Goal: Task Accomplishment & Management: Manage account settings

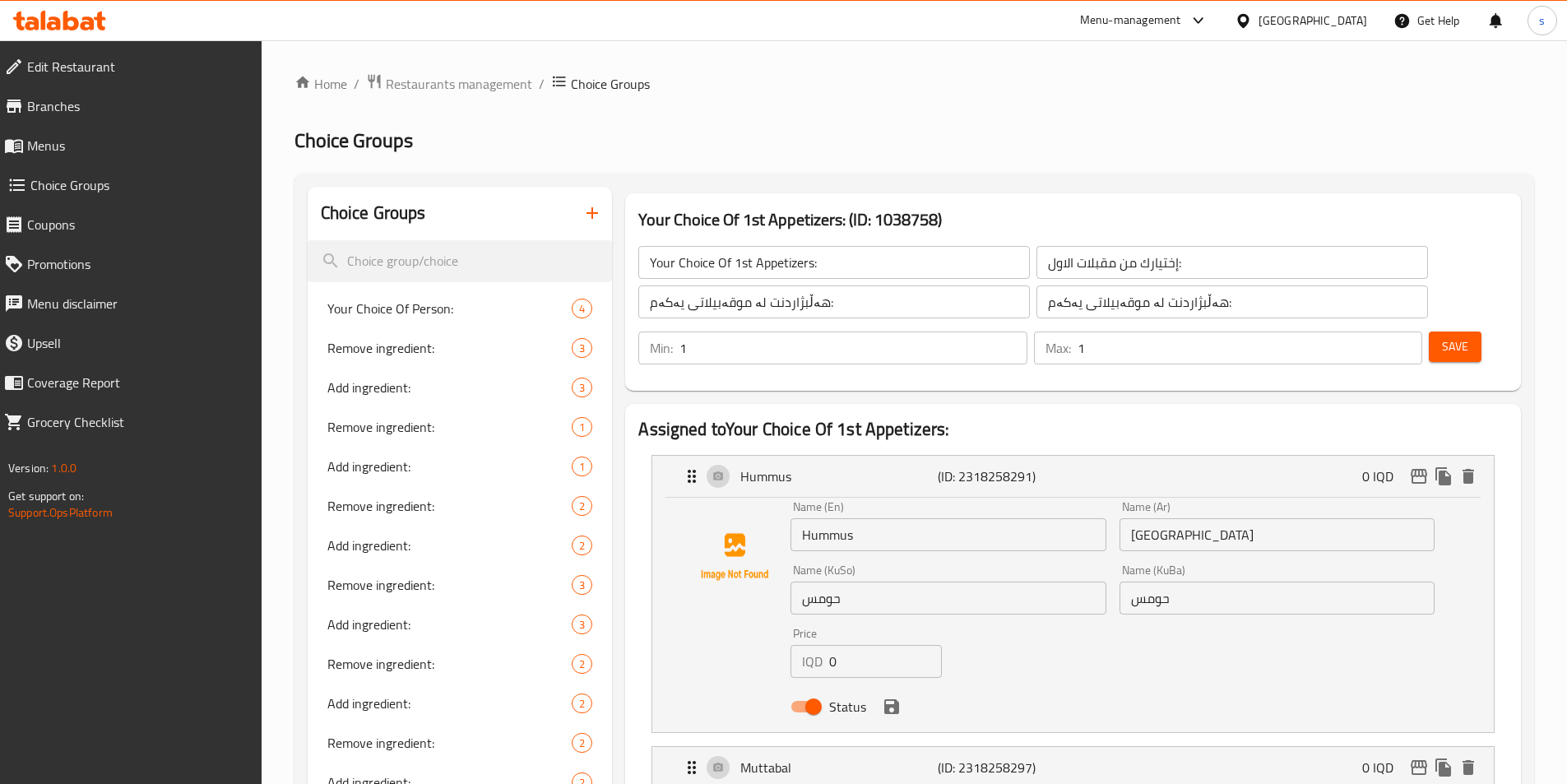
scroll to position [3096, 0]
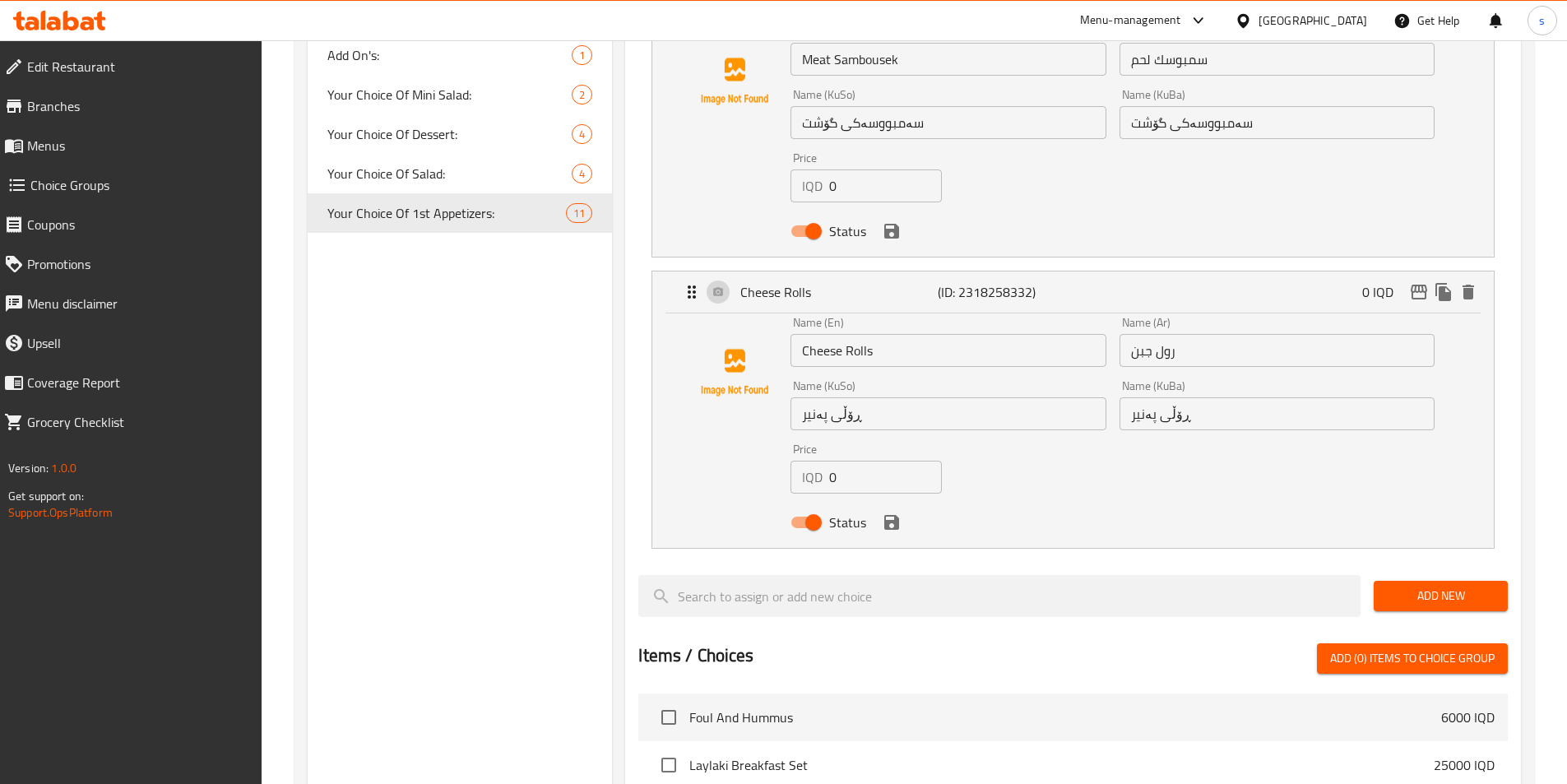
click at [71, 4] on div "Menu-management [GEOGRAPHIC_DATA] Get Help s" at bounding box center [784, 21] width 1567 height 39
click at [77, 14] on icon at bounding box center [60, 21] width 93 height 20
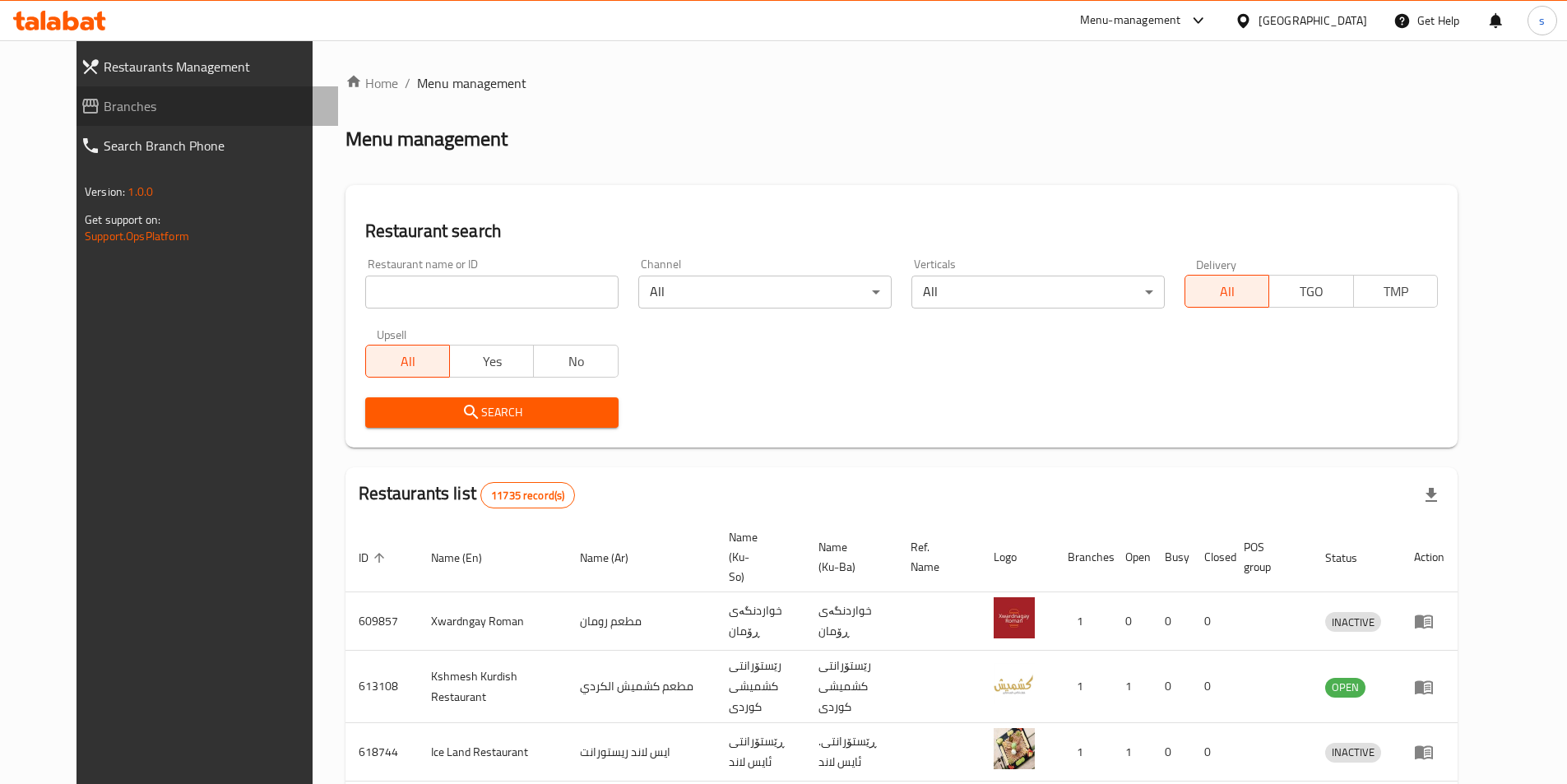
click at [114, 106] on span "Branches" at bounding box center [214, 106] width 222 height 20
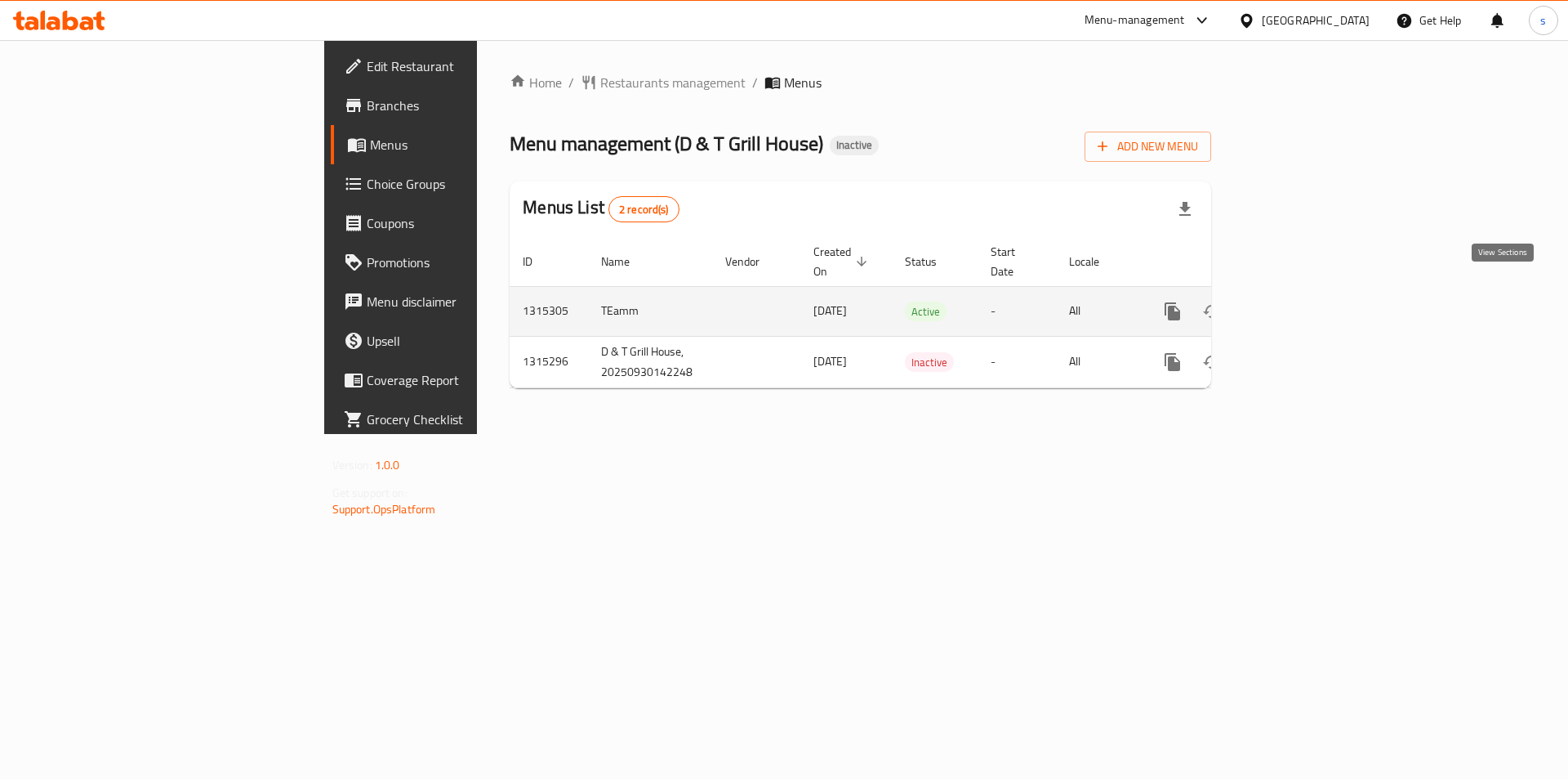
click at [1300, 301] on icon "enhanced table" at bounding box center [1290, 311] width 20 height 20
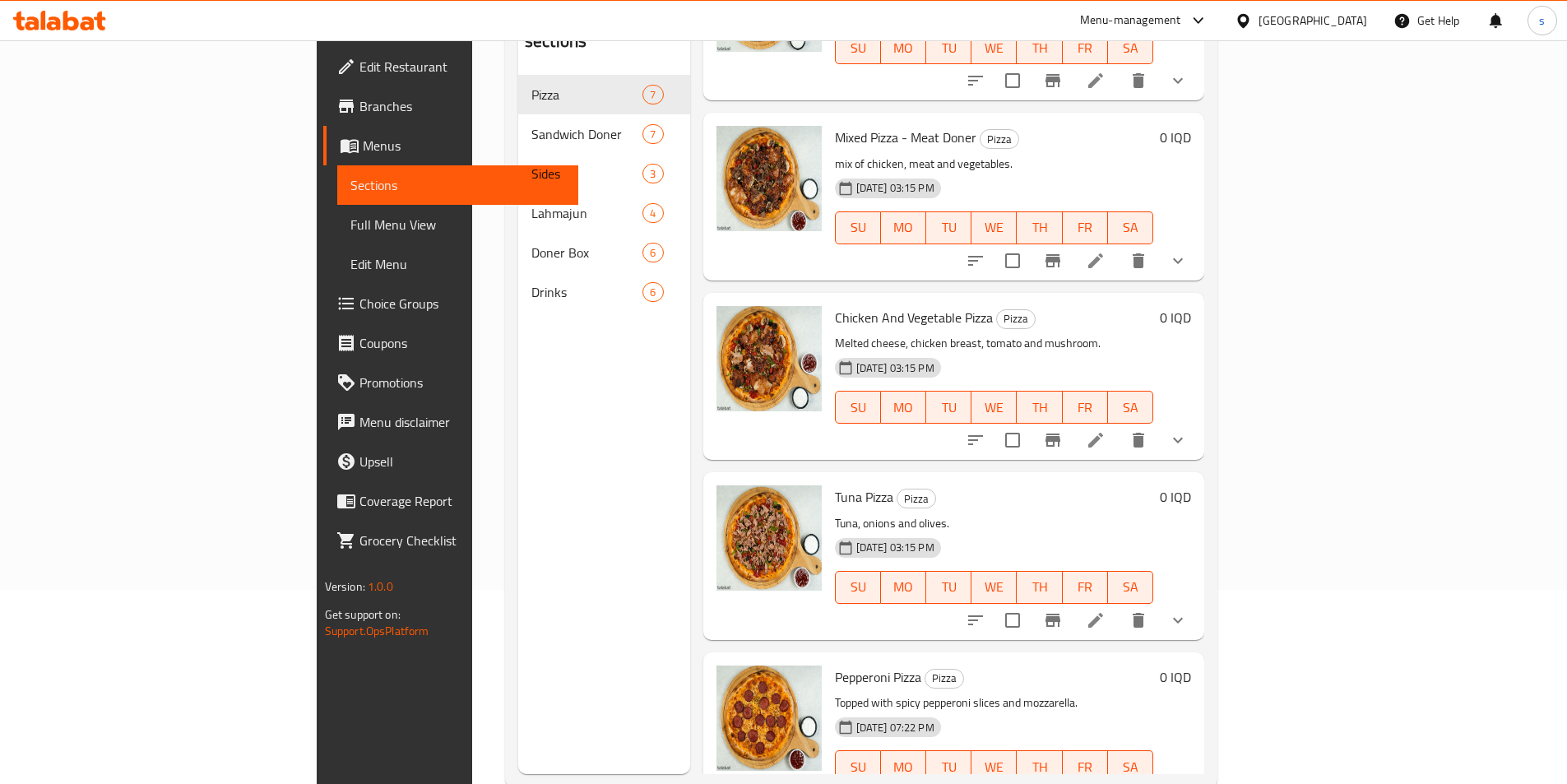
scroll to position [231, 0]
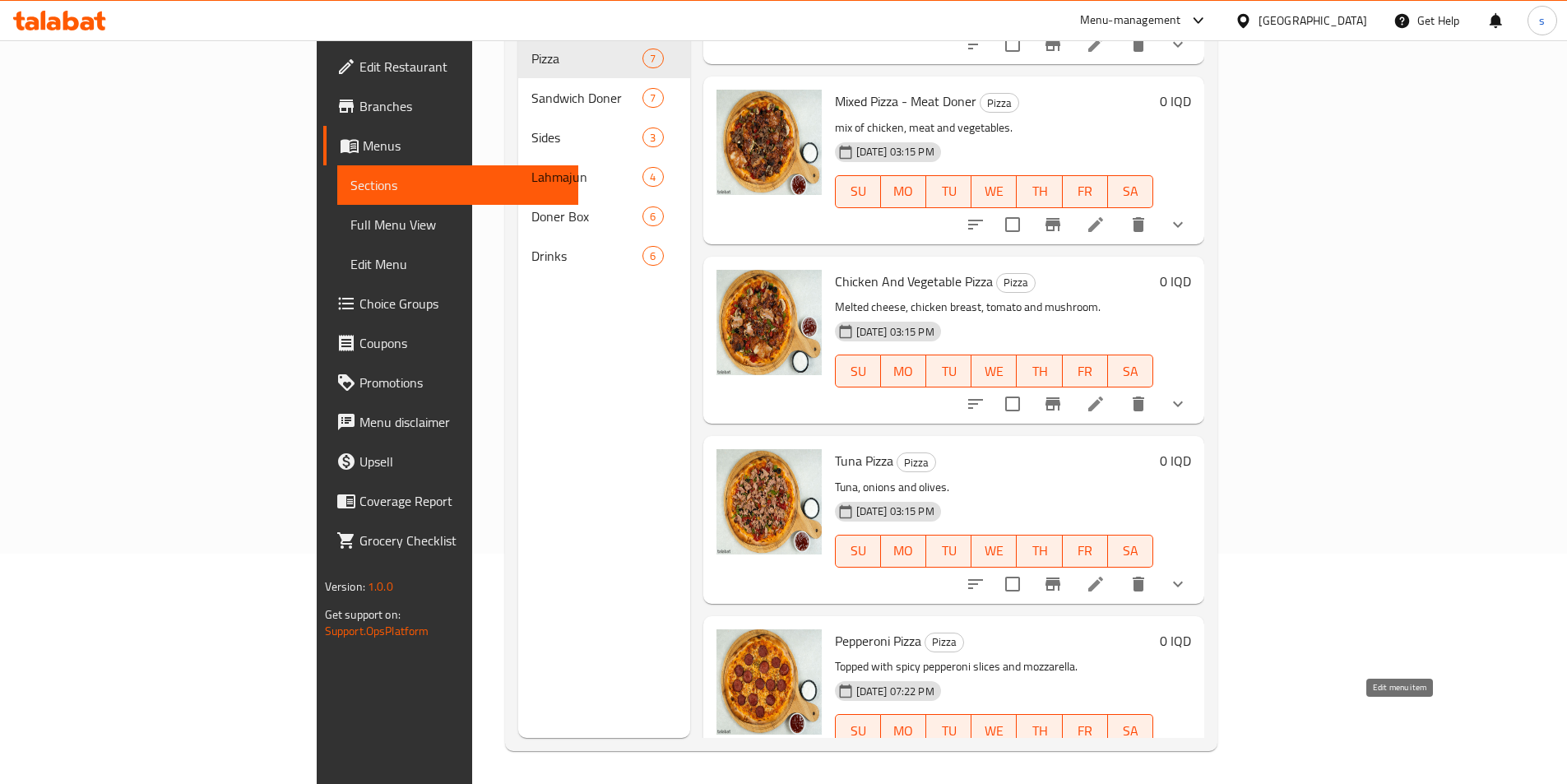
click at [1106, 754] on icon at bounding box center [1096, 763] width 20 height 20
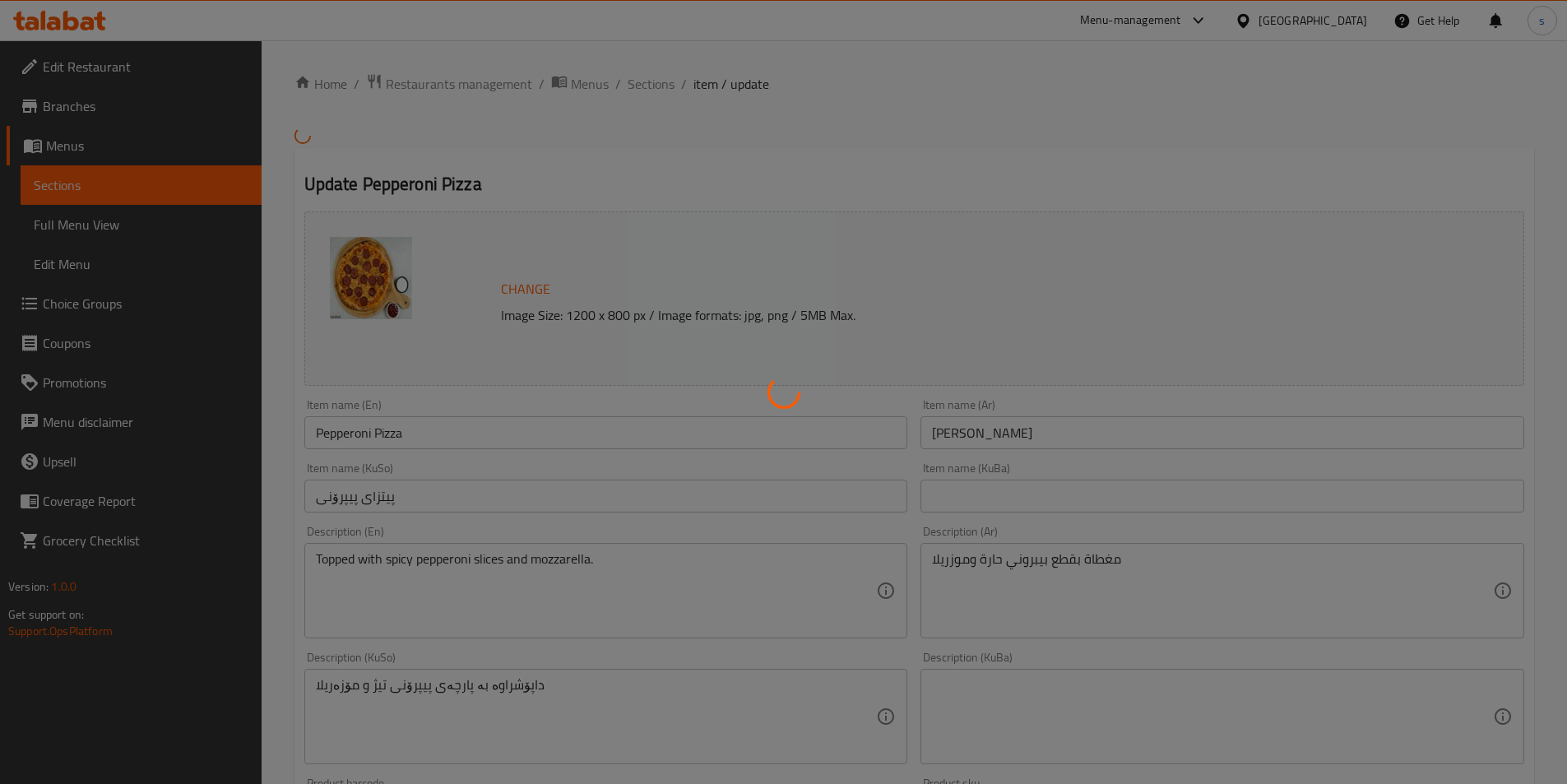
type input "إختيارك من الحجم:"
type input "هەڵبژاردنت لە قەبارە:"
type input "1"
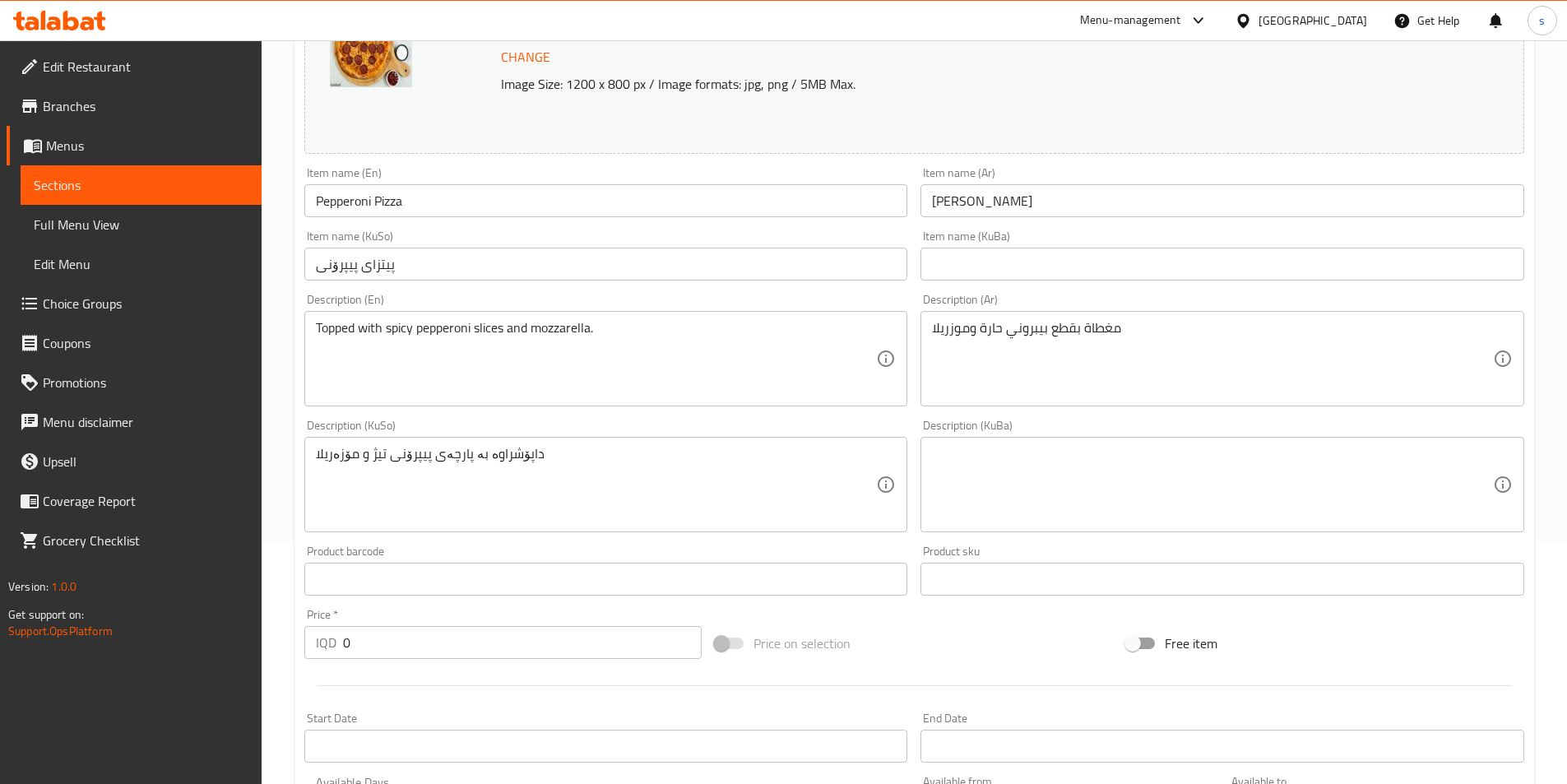
scroll to position [248, 0]
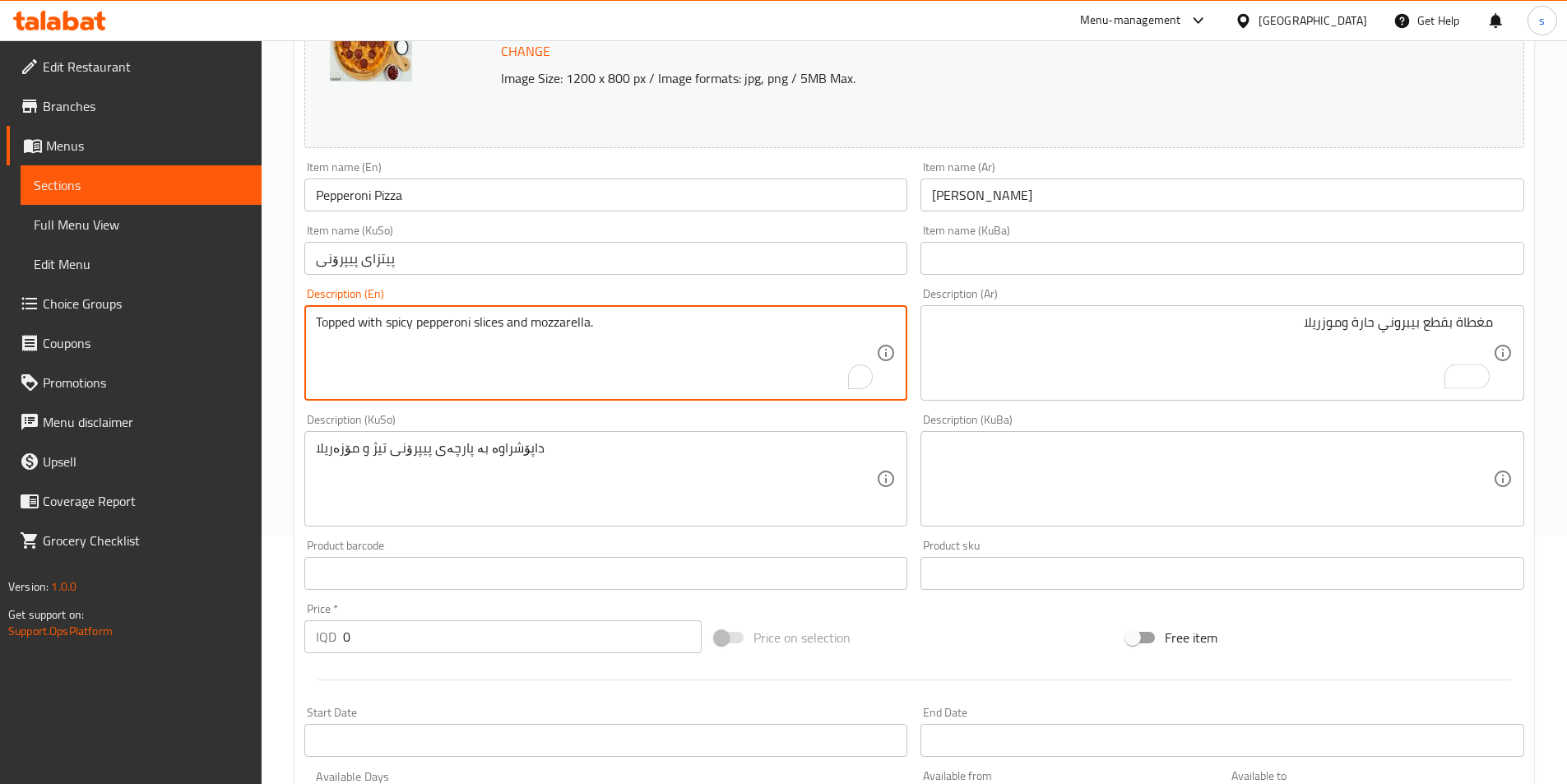
click at [440, 331] on textarea "Topped with spicy pepperoni slices and mozzarella." at bounding box center [596, 353] width 561 height 78
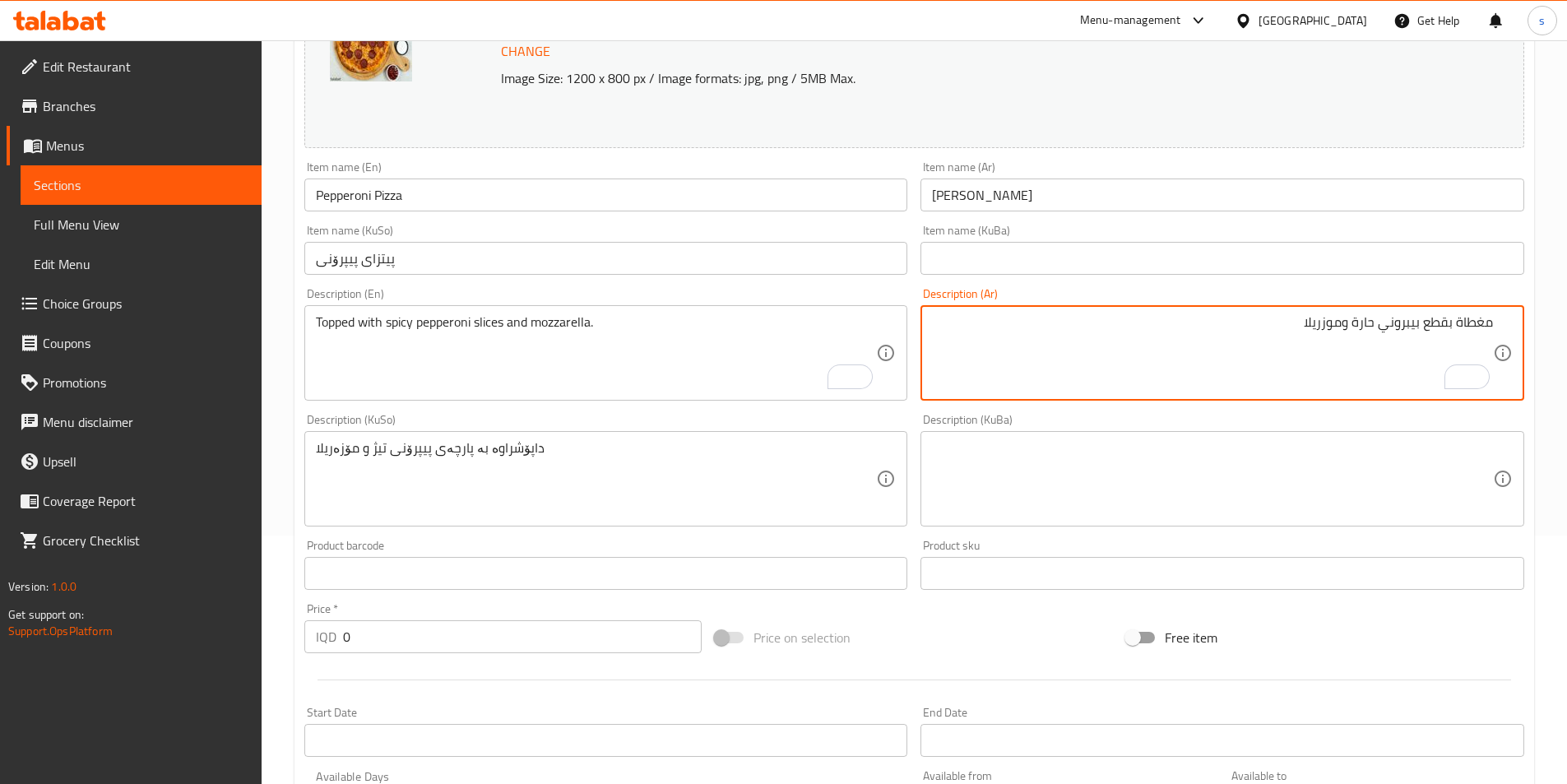
click at [1398, 331] on textarea "مغطاة بقطع بيبروني حارة وموزريلا" at bounding box center [1212, 353] width 561 height 78
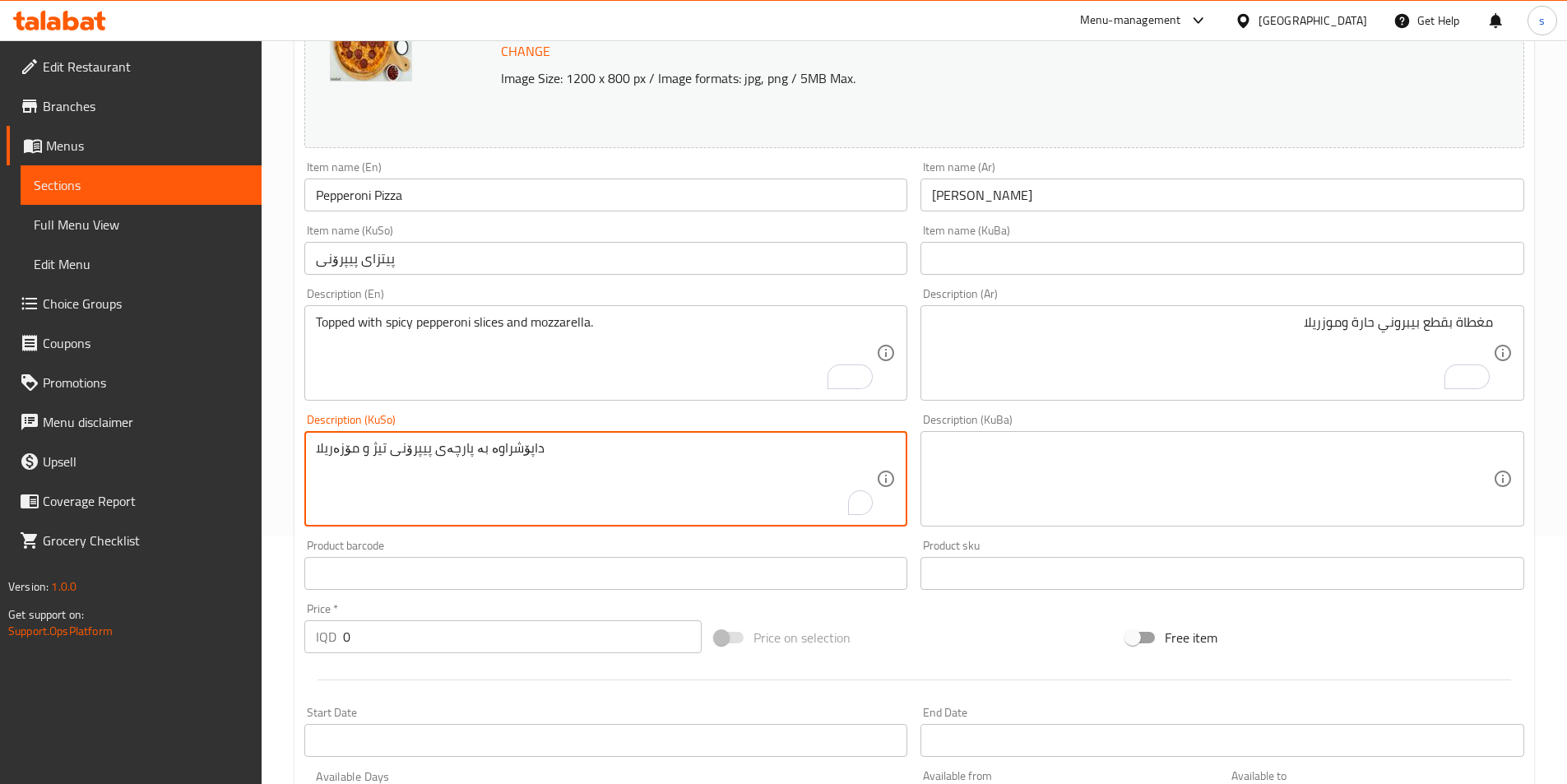
click at [411, 461] on textarea "داپۆشراوە بە پارچەی پیپرۆنی تیژ و مۆزەریلا" at bounding box center [596, 478] width 561 height 78
paste textarea "پرۆنی"
type textarea "داپۆشراوە بە پارچەی پێپرۆنی تیژ و مۆزەریلا"
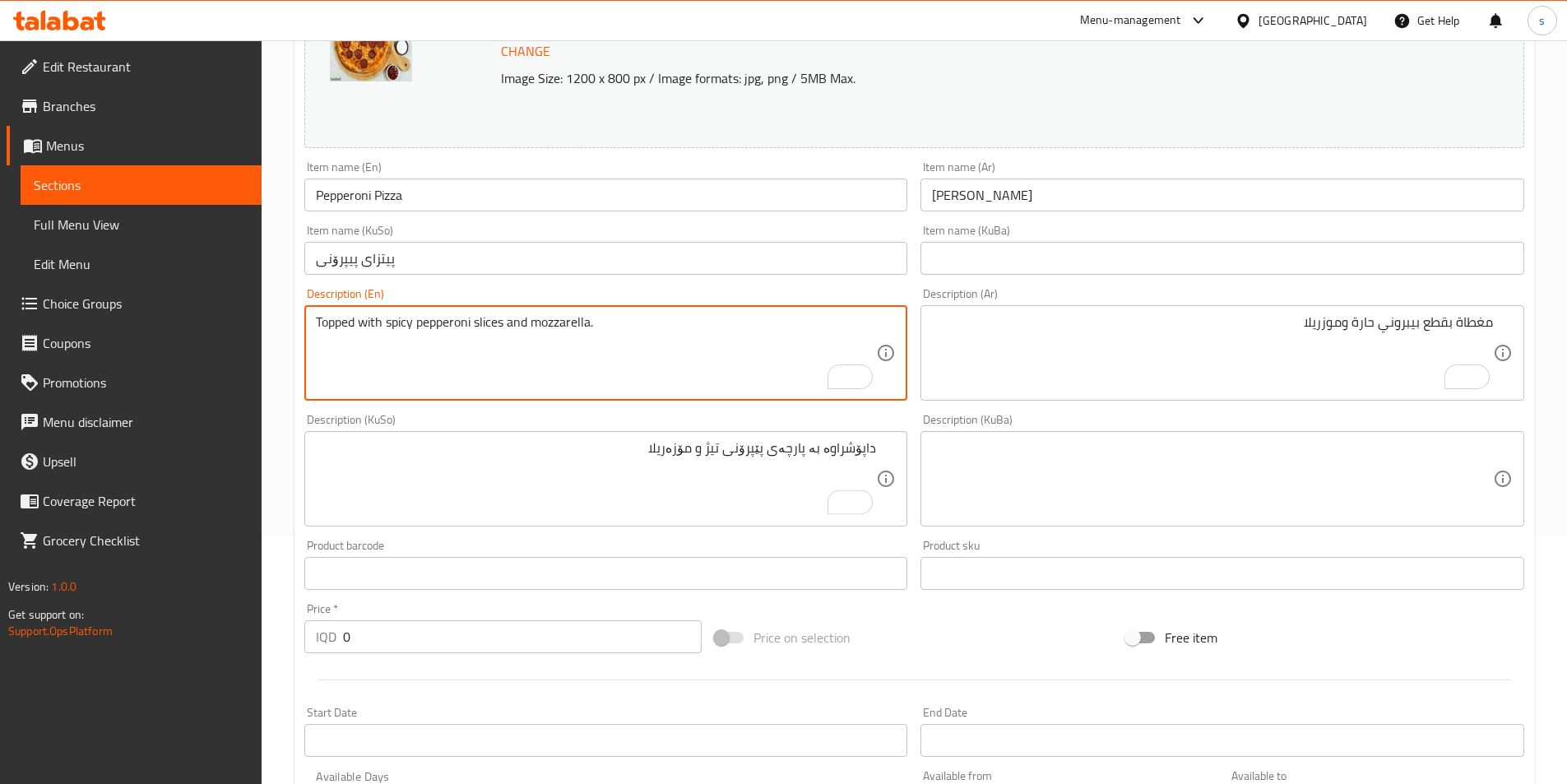
click at [487, 329] on textarea "Topped with spicy pepperoni slices and mozzarella." at bounding box center [596, 353] width 561 height 78
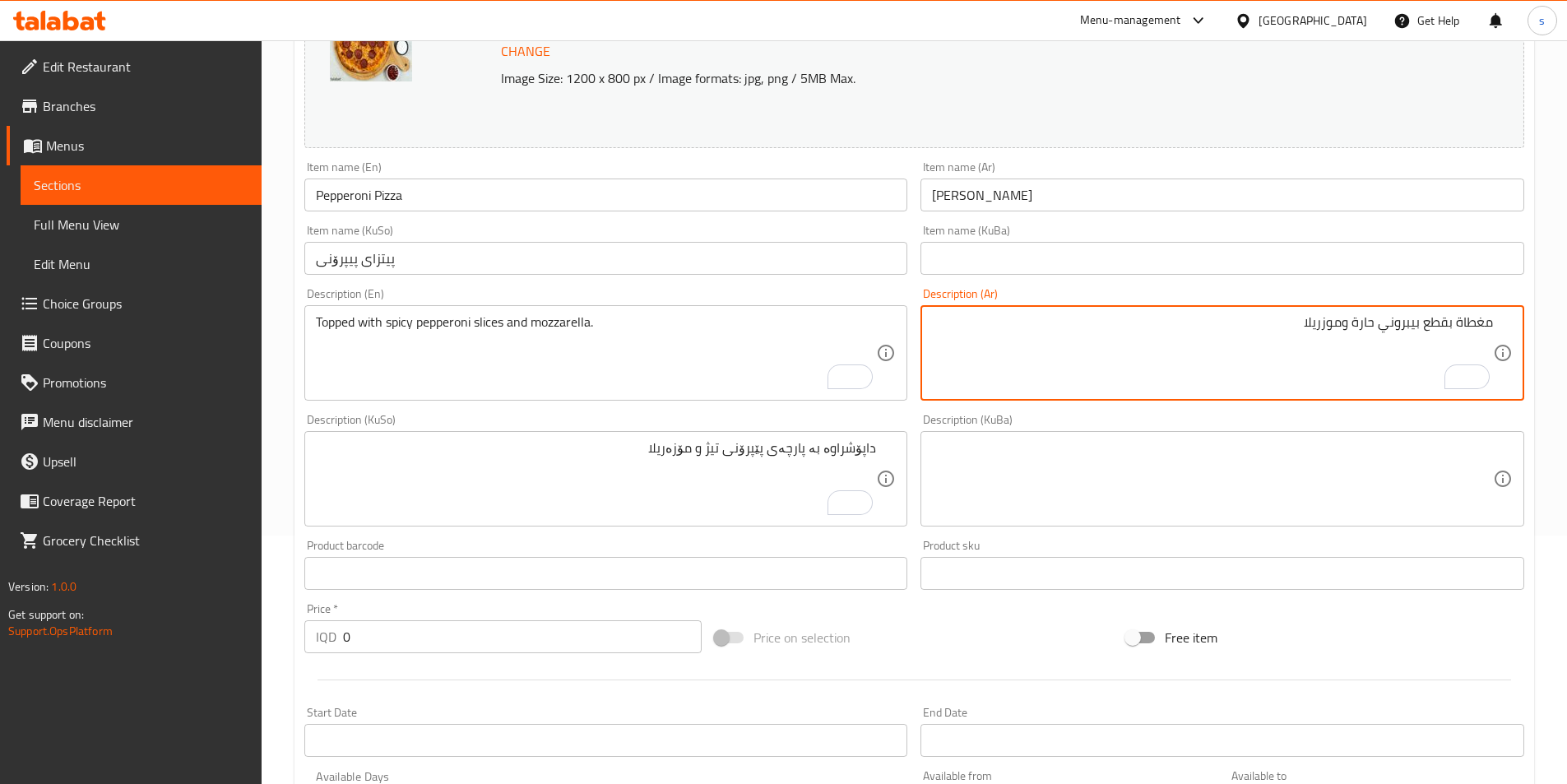
drag, startPoint x: 1447, startPoint y: 329, endPoint x: 1423, endPoint y: 328, distance: 24.0
click at [1423, 328] on textarea "مغطاة بقطع بيبروني حارة وموزريلا" at bounding box center [1212, 353] width 561 height 78
paste textarea "شرائح"
type textarea "مغطاة بشرائح بيبروني حارة وموزريلا"
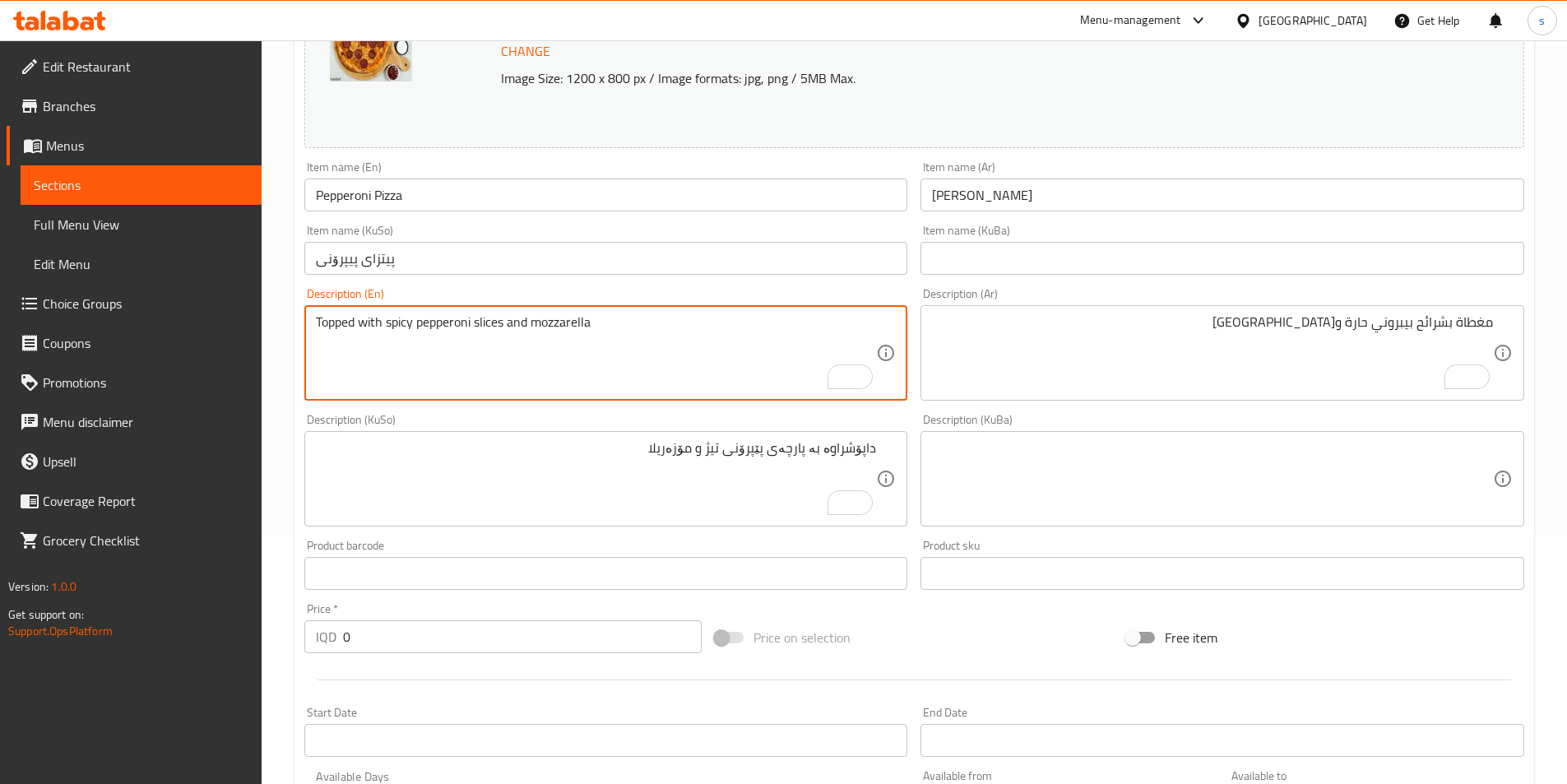
click at [333, 324] on textarea "Topped with spicy pepperoni slices and mozzarella" at bounding box center [596, 353] width 561 height 78
type textarea "Topped with spicy pepperoni slices and mozzarella"
click at [568, 334] on textarea "Topped with spicy pepperoni slices and mozzarella" at bounding box center [596, 353] width 561 height 78
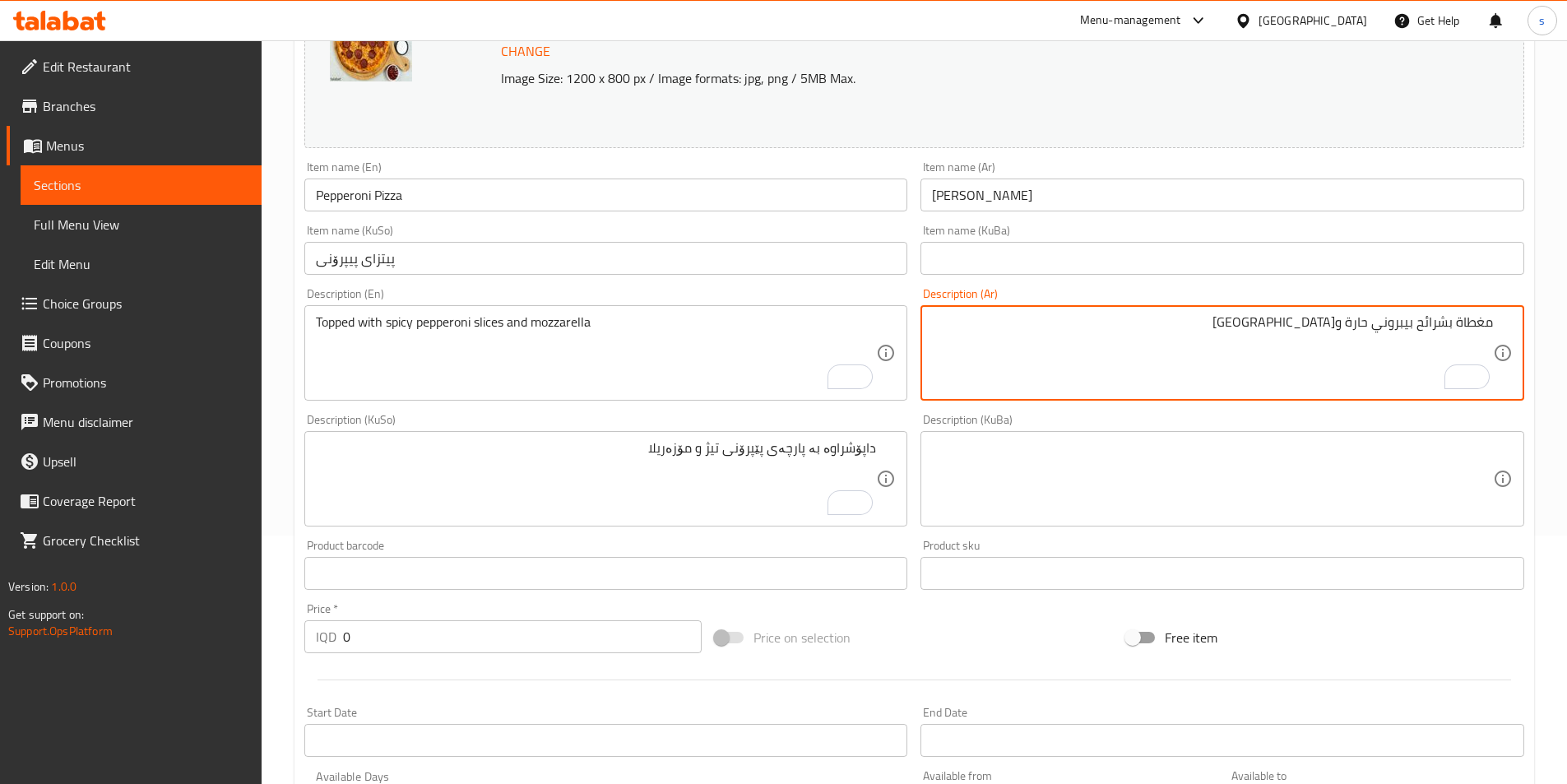
drag, startPoint x: 1337, startPoint y: 332, endPoint x: 1301, endPoint y: 335, distance: 36.1
paste textarea "To enrich screen reader interactions, please activate Accessibility in Grammarl…"
type textarea "مغطاة بشرائح بيبروني حارة وموزاريلا"
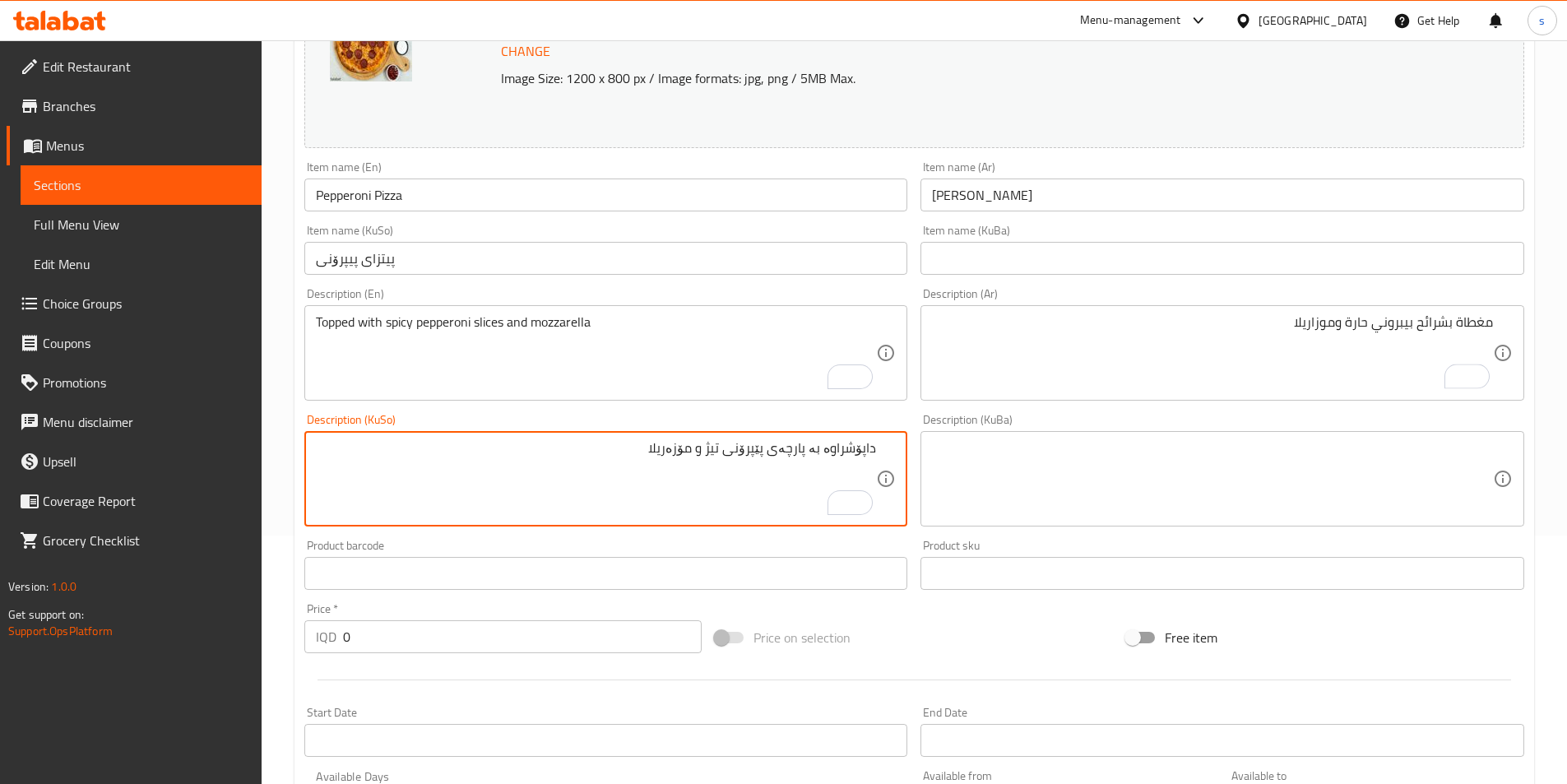
drag, startPoint x: 703, startPoint y: 457, endPoint x: 664, endPoint y: 457, distance: 39.0
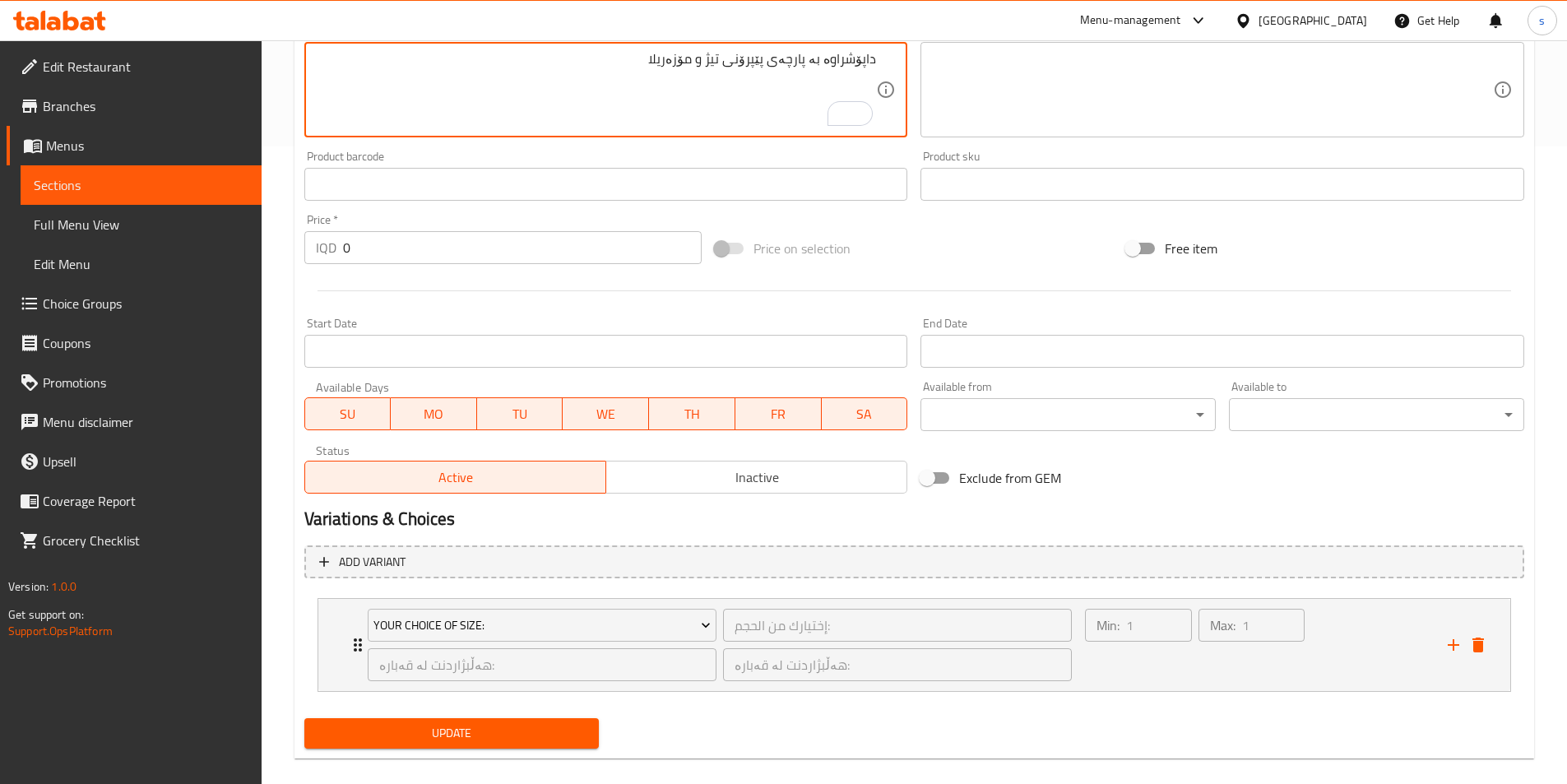
scroll to position [658, 0]
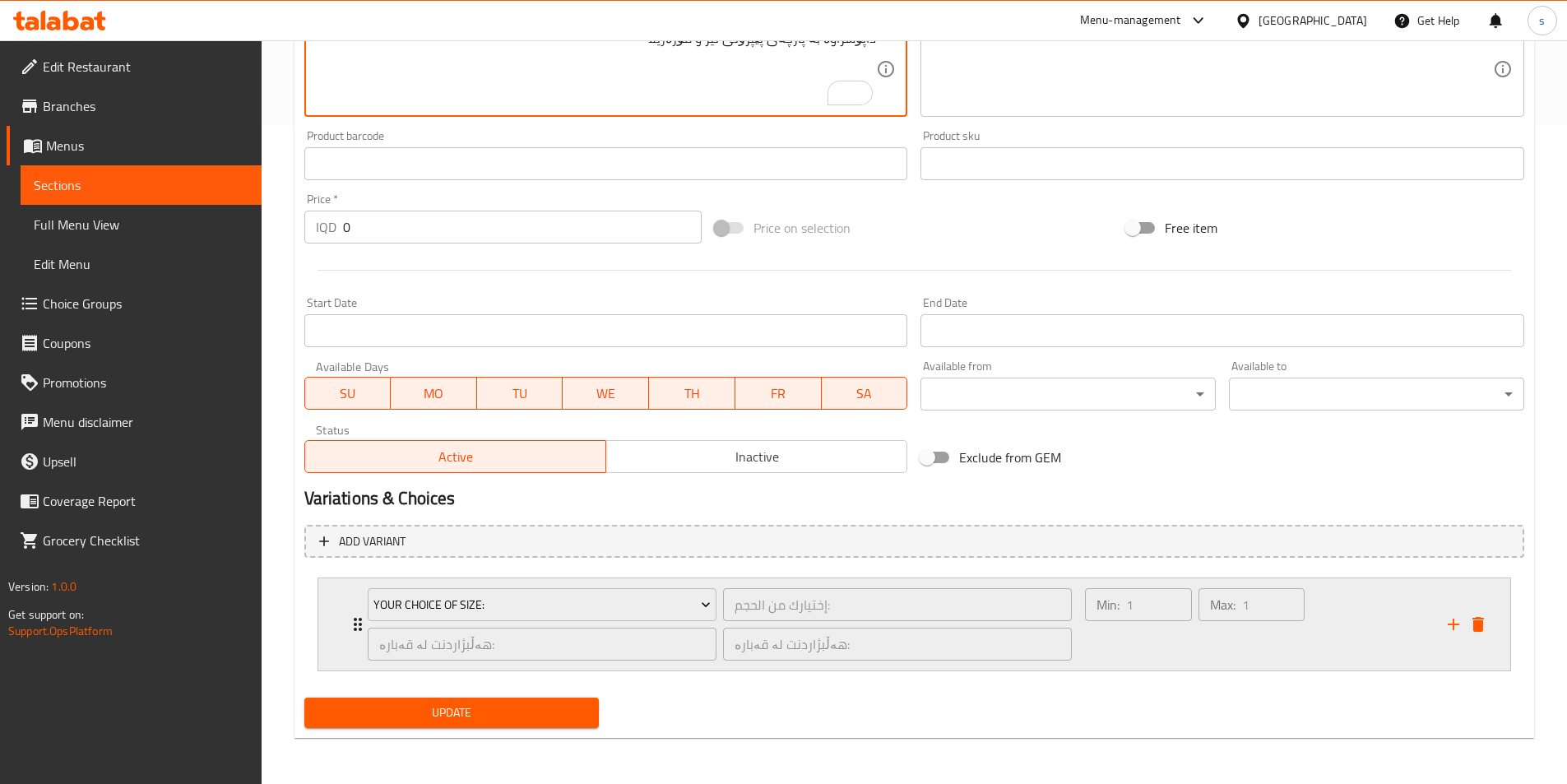
click at [1374, 661] on div "Min: 1 ​ Max: 1 ​" at bounding box center [1256, 623] width 362 height 92
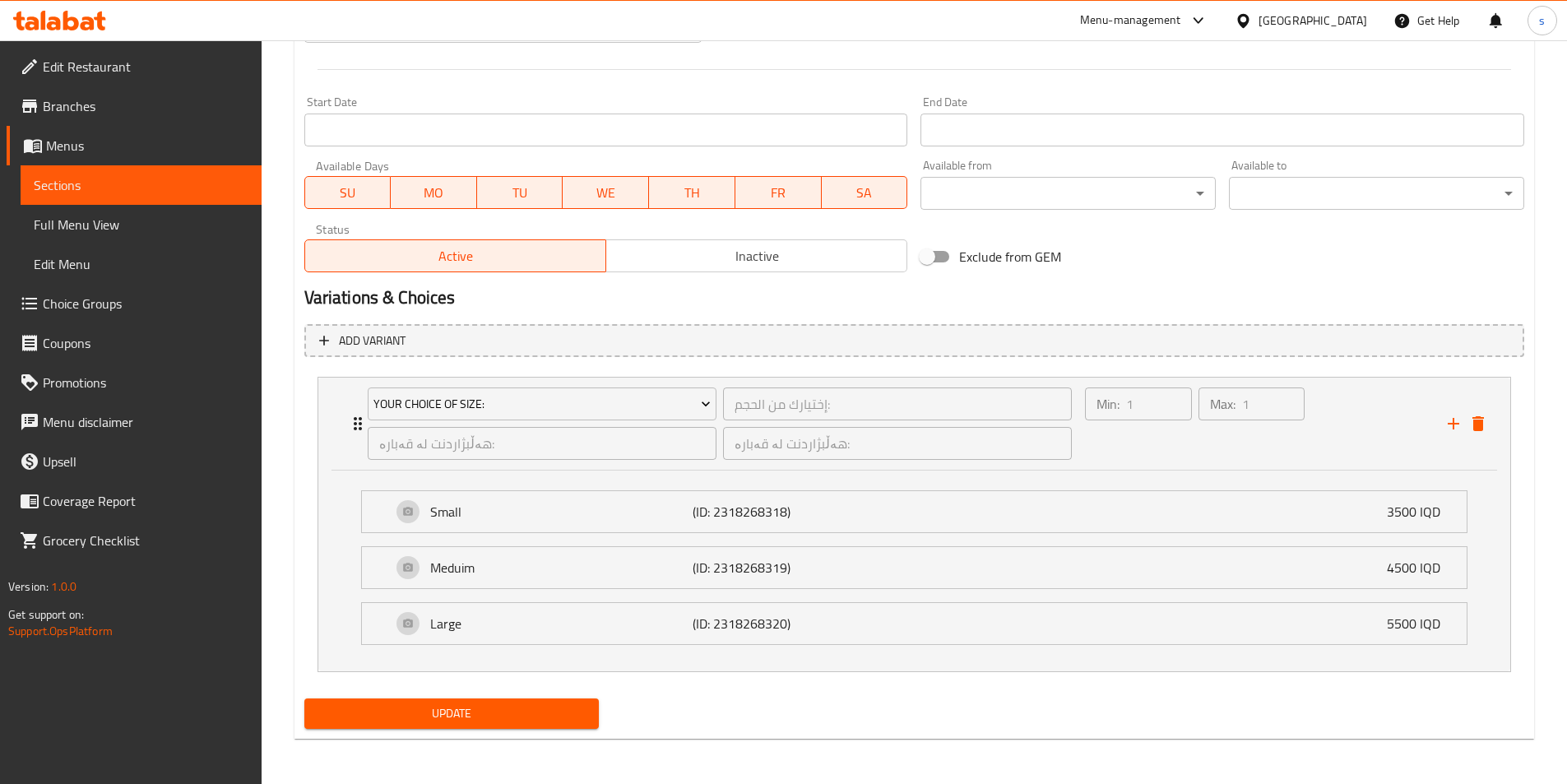
scroll to position [859, 0]
click at [460, 719] on span "Update" at bounding box center [452, 712] width 269 height 21
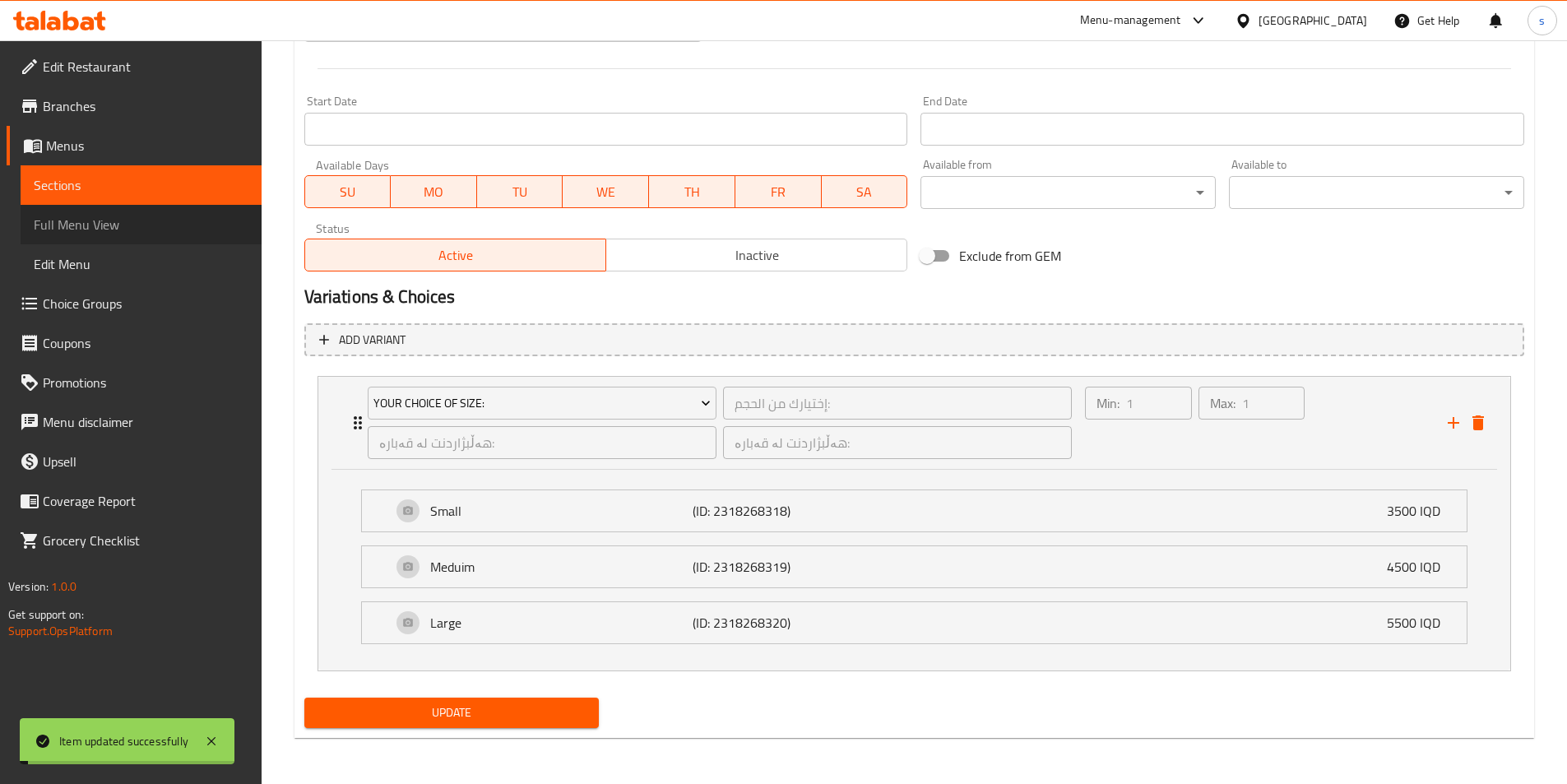
click at [88, 234] on span "Full Menu View" at bounding box center [141, 224] width 214 height 20
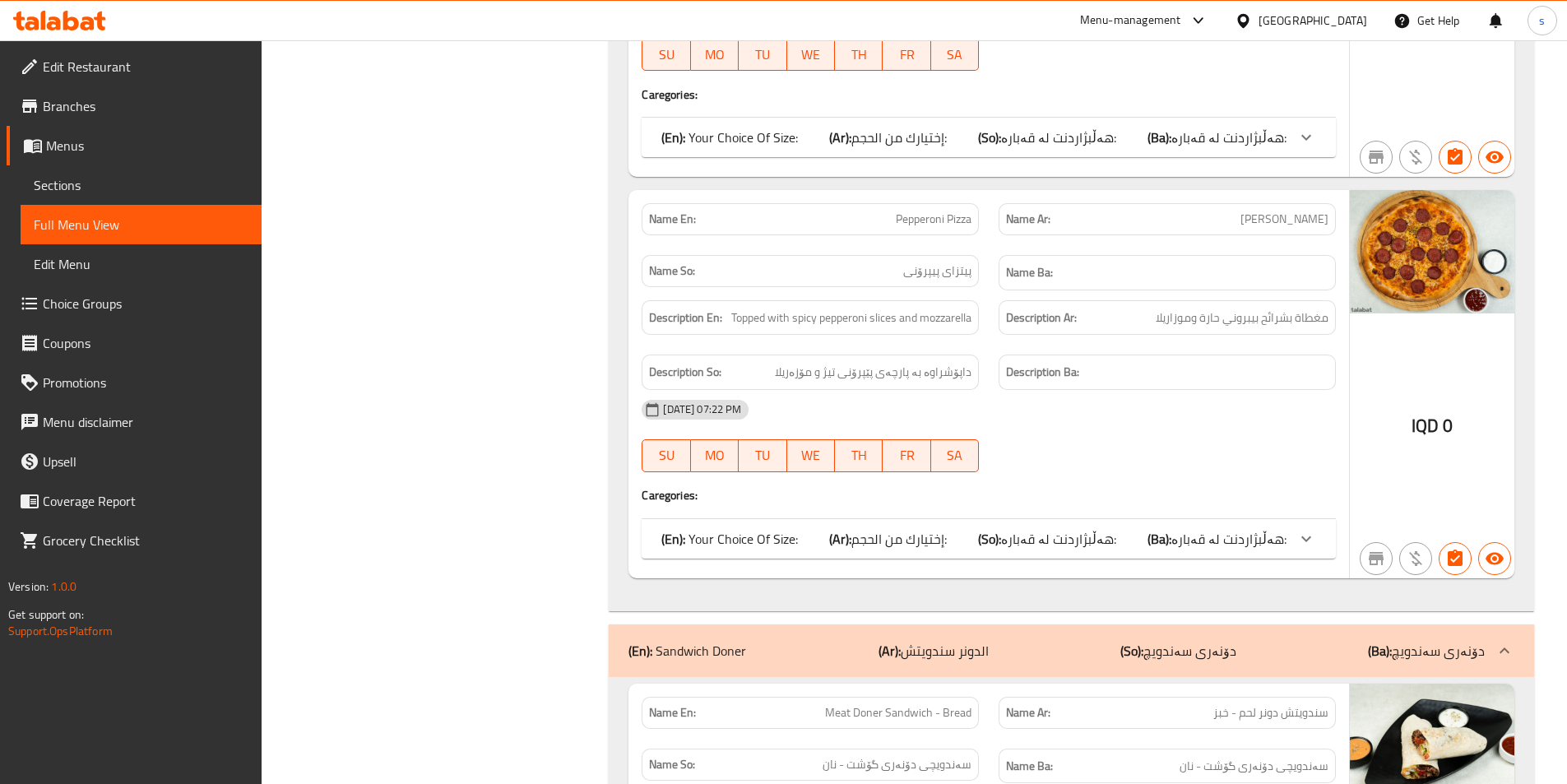
scroll to position [2563, 0]
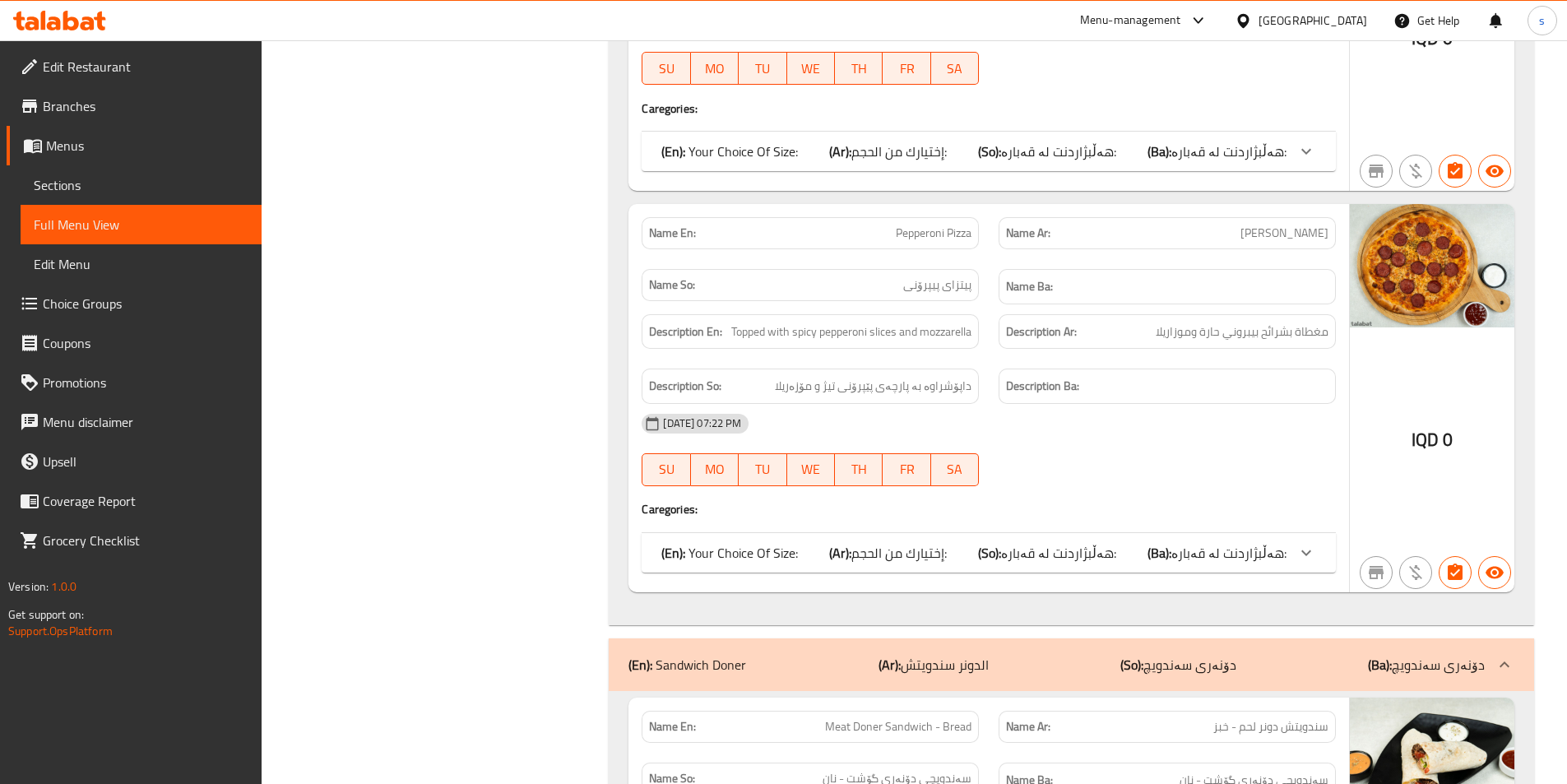
click at [893, 224] on div "Name En: Pepperoni Pizza" at bounding box center [810, 233] width 337 height 32
click at [919, 224] on span "Pepperoni Pizza" at bounding box center [933, 232] width 75 height 17
copy span "Pepperoni Pizza"
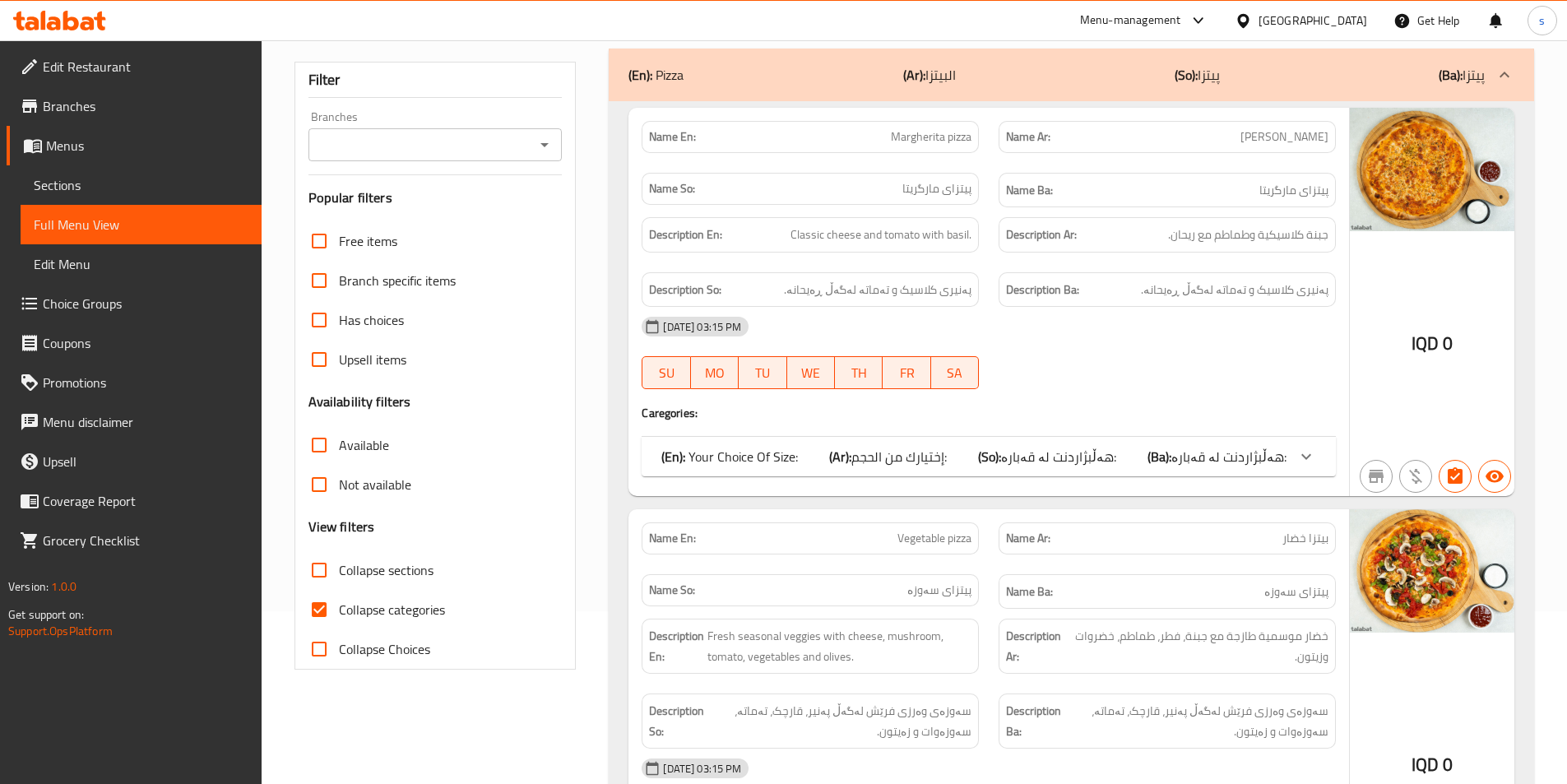
scroll to position [0, 0]
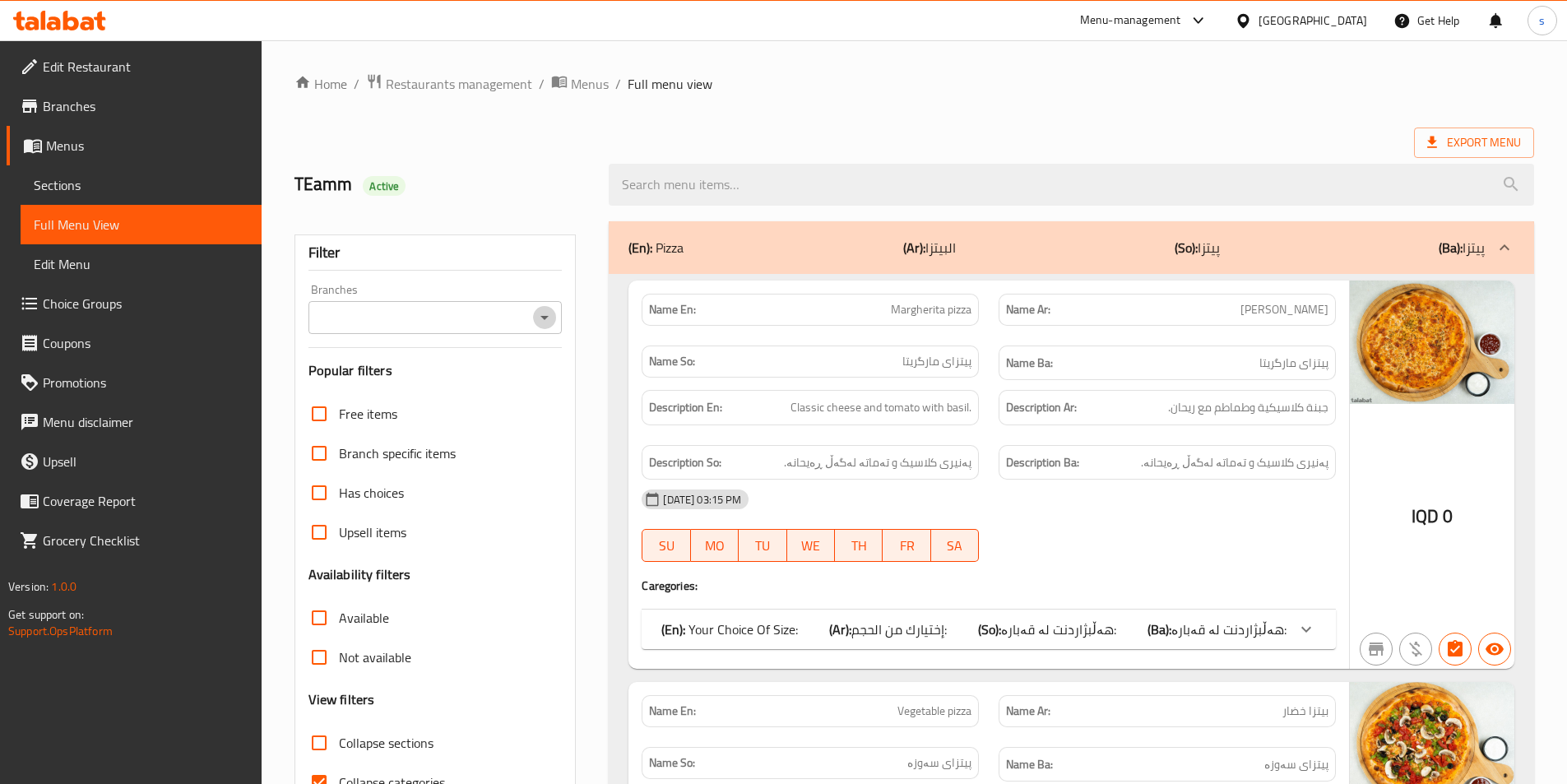
click at [548, 314] on icon "Open" at bounding box center [545, 318] width 20 height 20
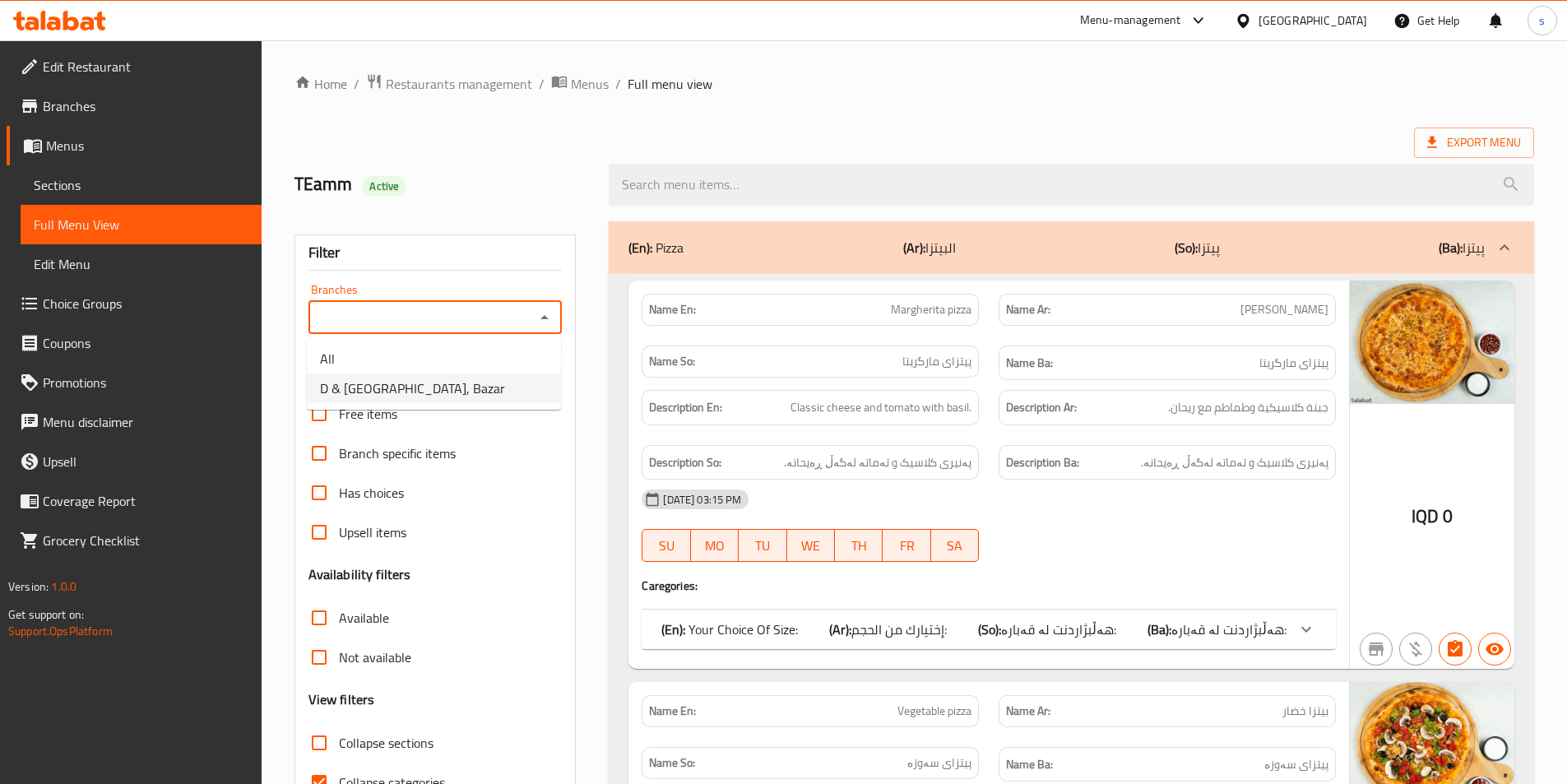
click at [484, 390] on li "D & T Grill House, Bazar" at bounding box center [433, 388] width 254 height 30
type input "D & T Grill House, Bazar"
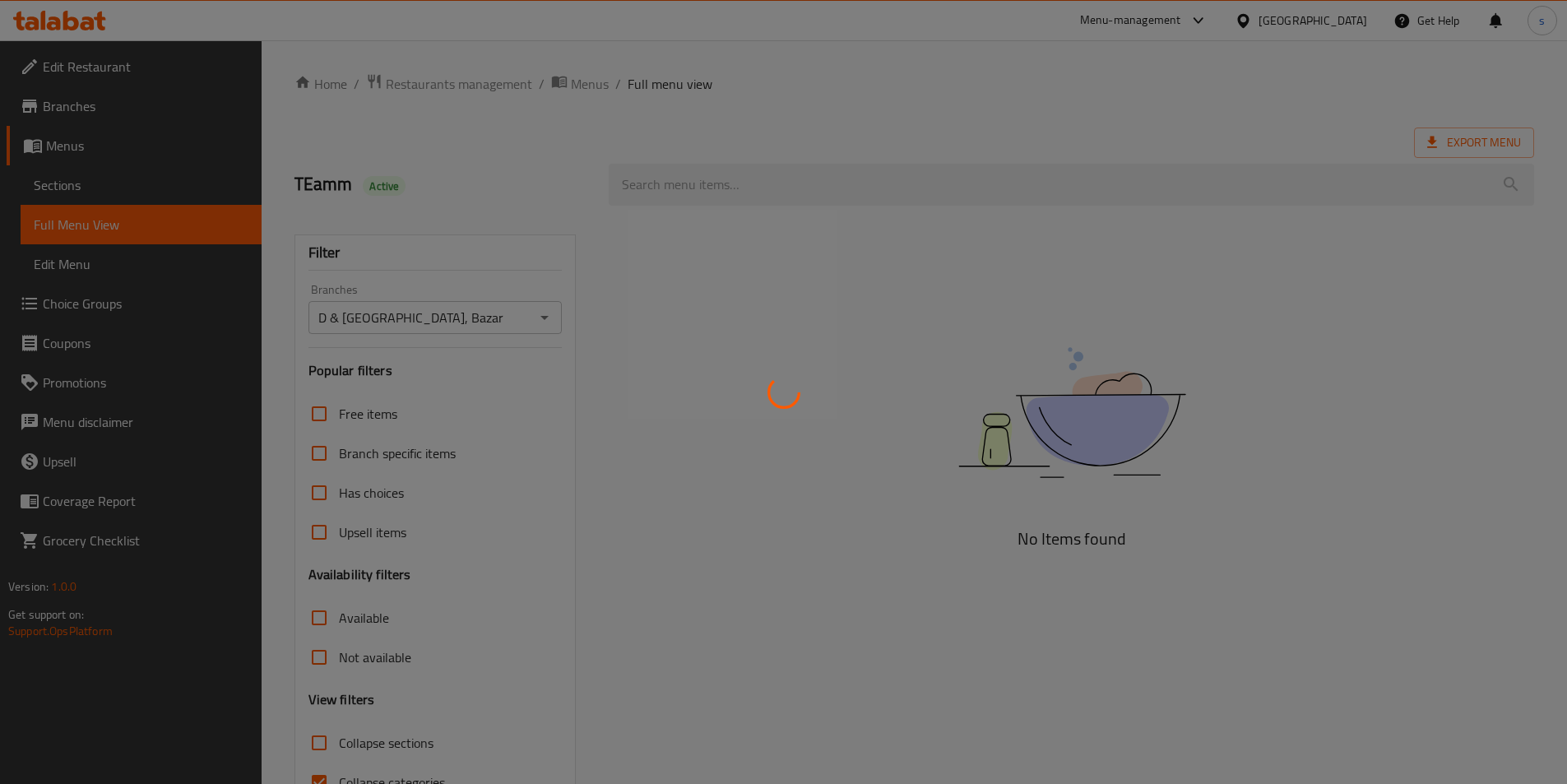
click at [692, 188] on div at bounding box center [784, 392] width 1567 height 784
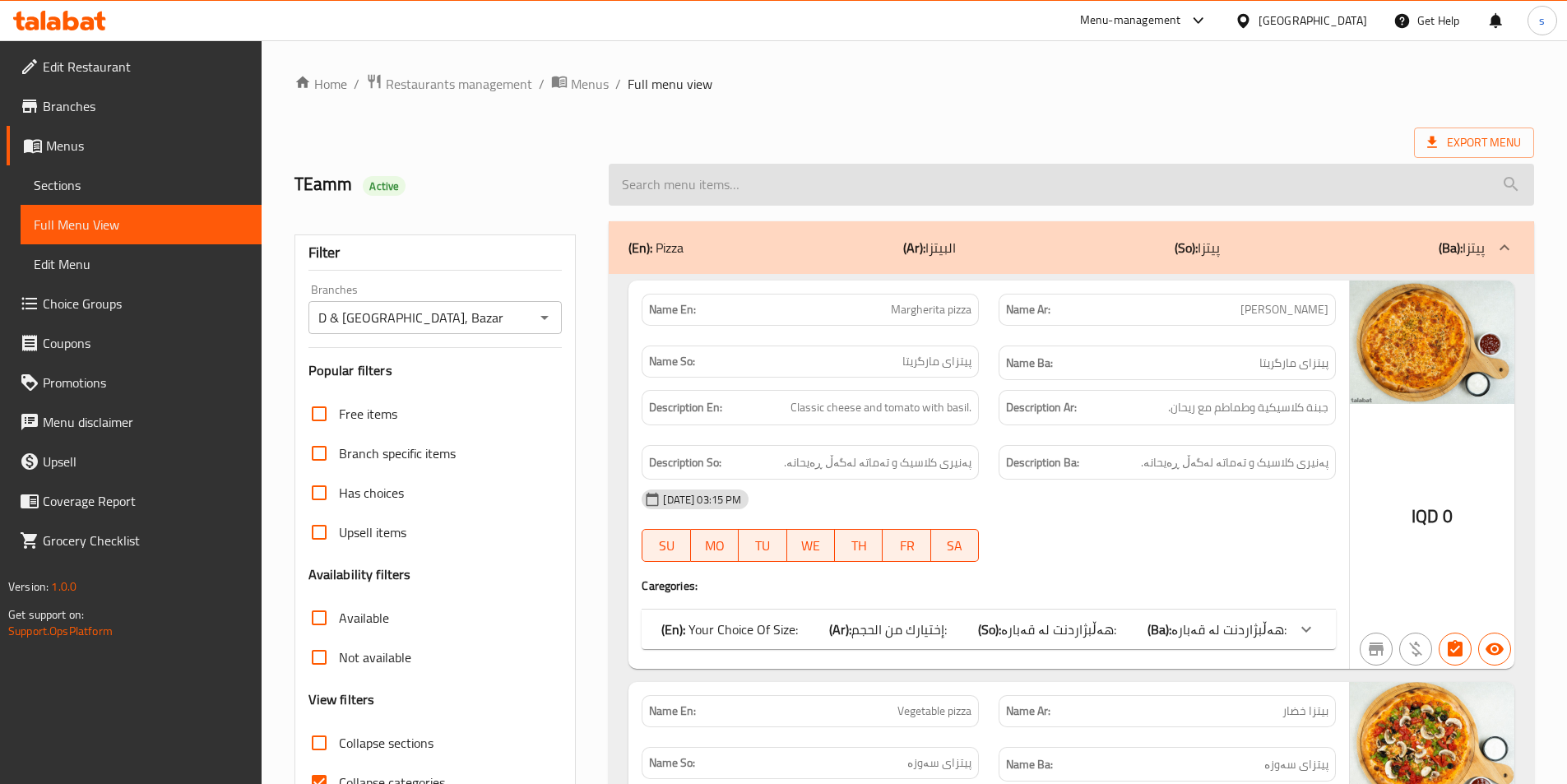
click at [687, 190] on input "search" at bounding box center [1071, 184] width 925 height 42
paste input "Pepperoni Pizza"
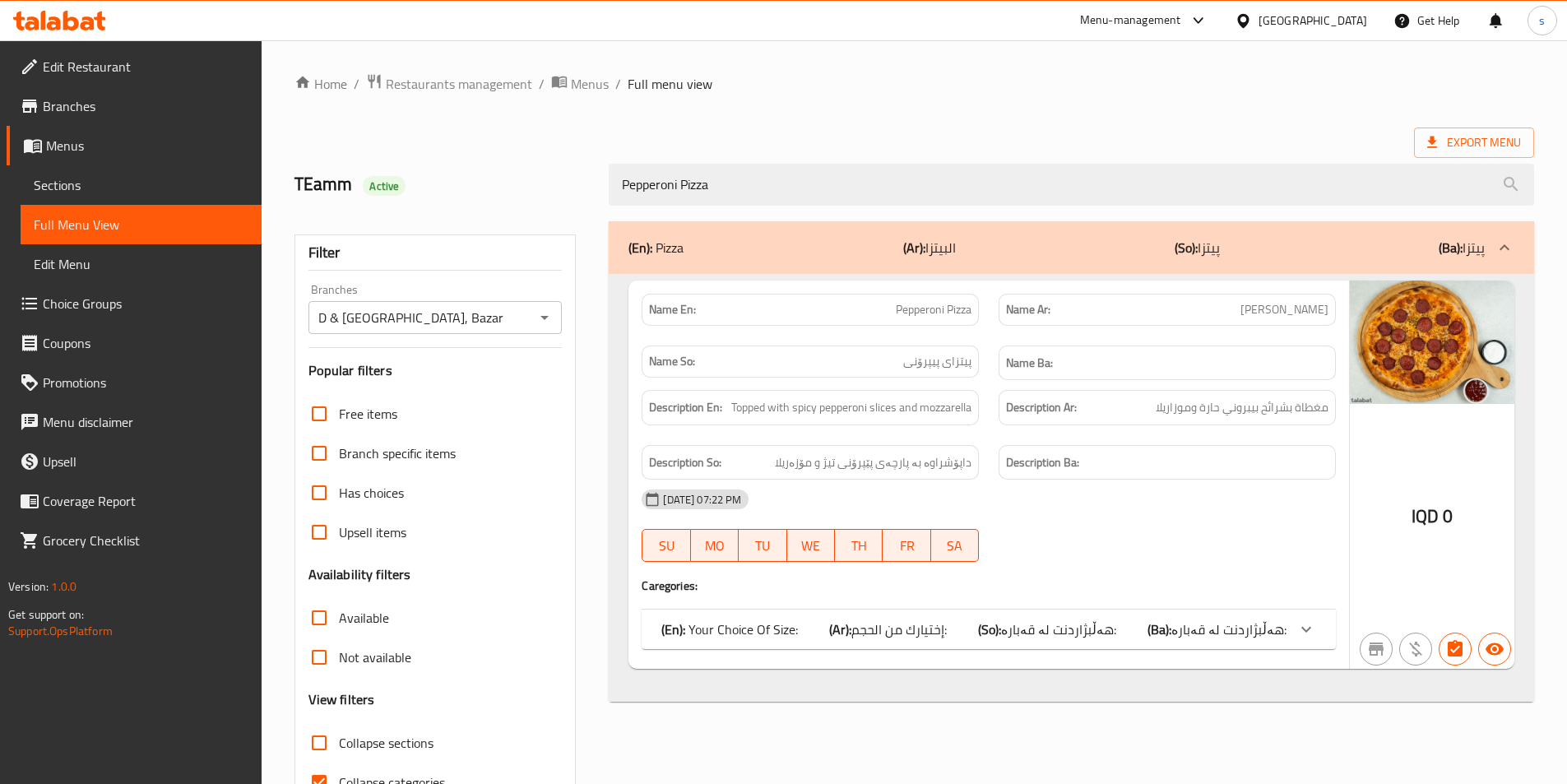
scroll to position [91, 0]
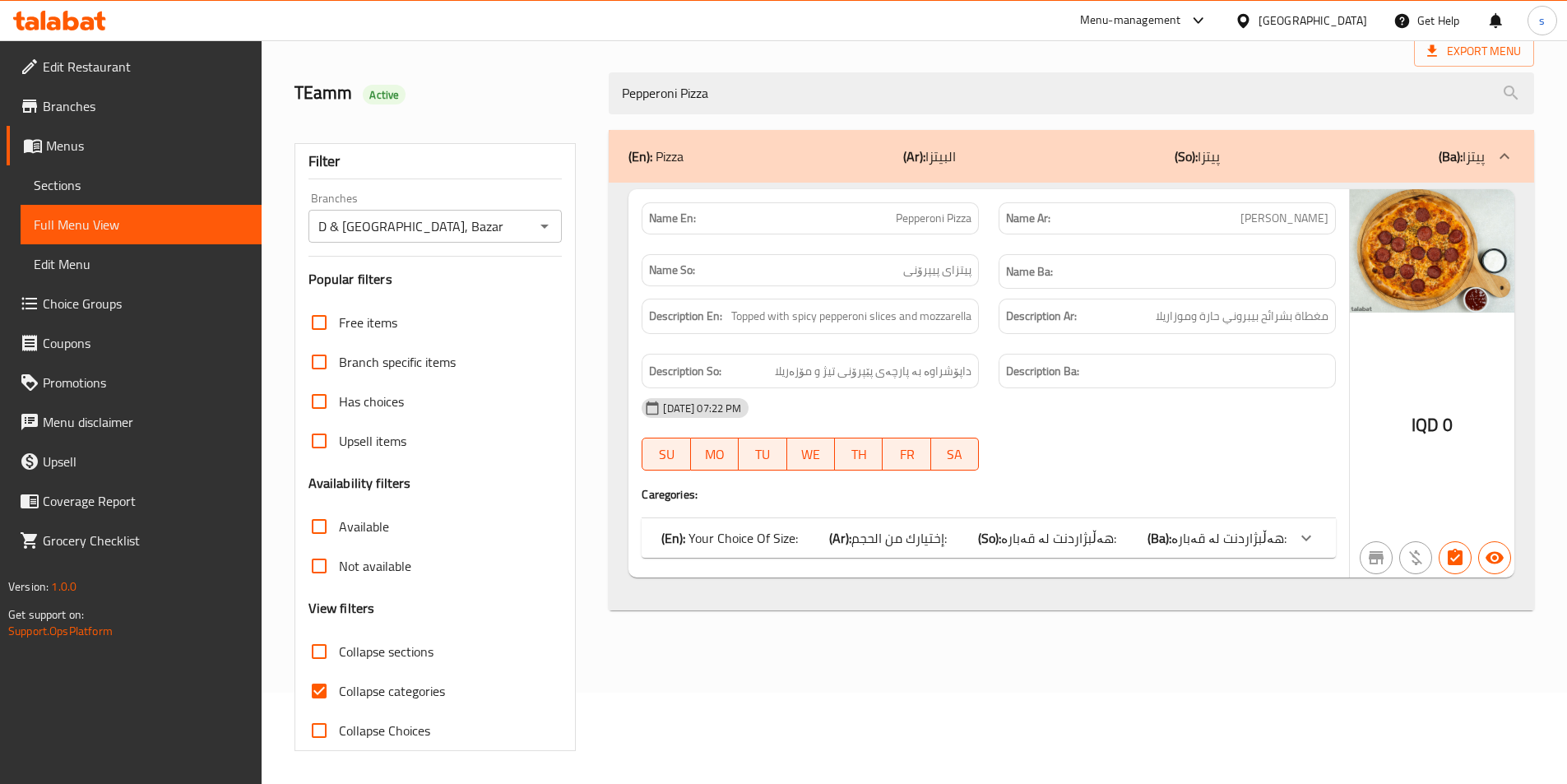
type input "Pepperoni Pizza"
click at [328, 682] on input "Collapse categories" at bounding box center [320, 691] width 39 height 39
checkbox input "false"
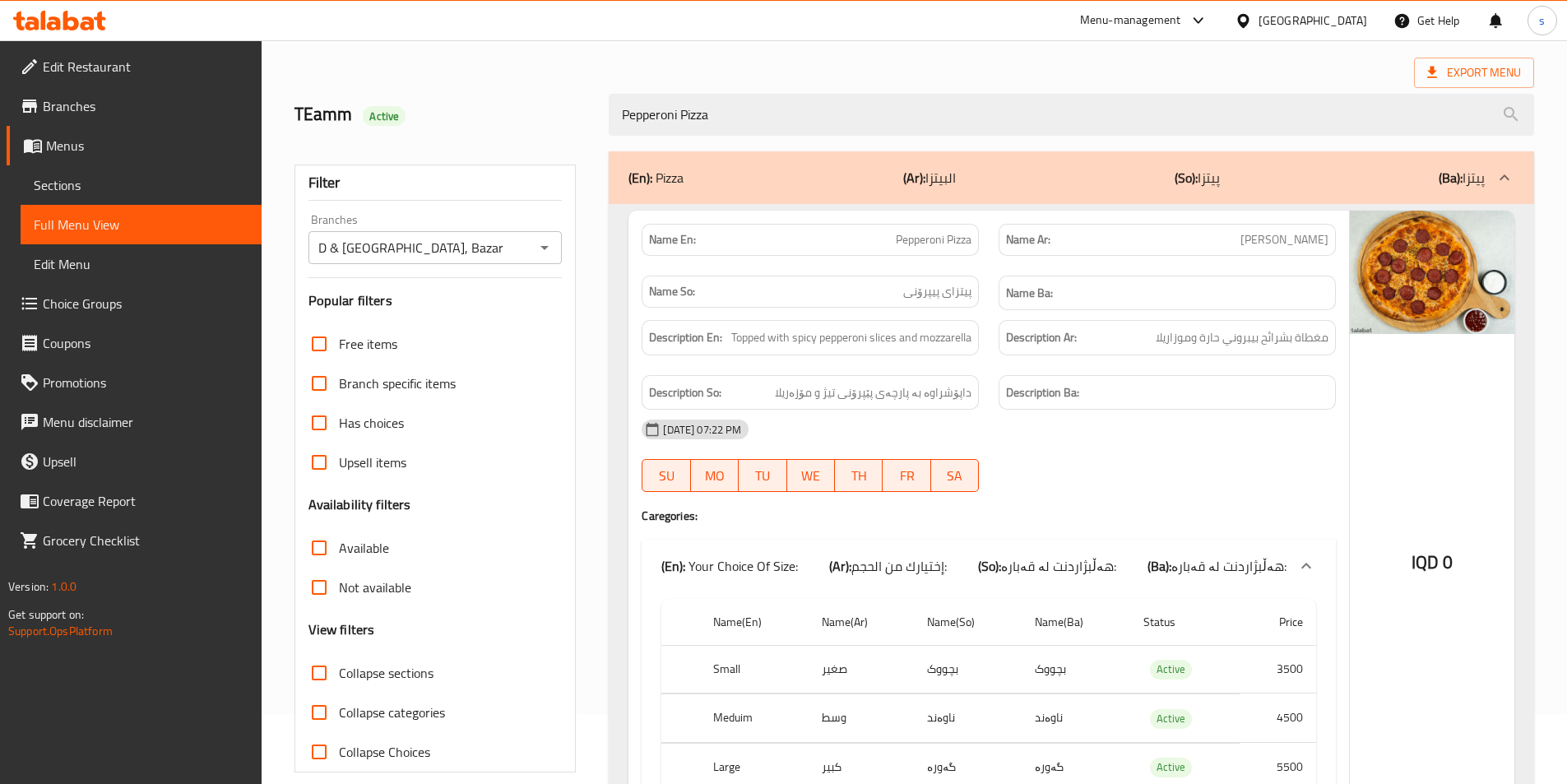
scroll to position [66, 0]
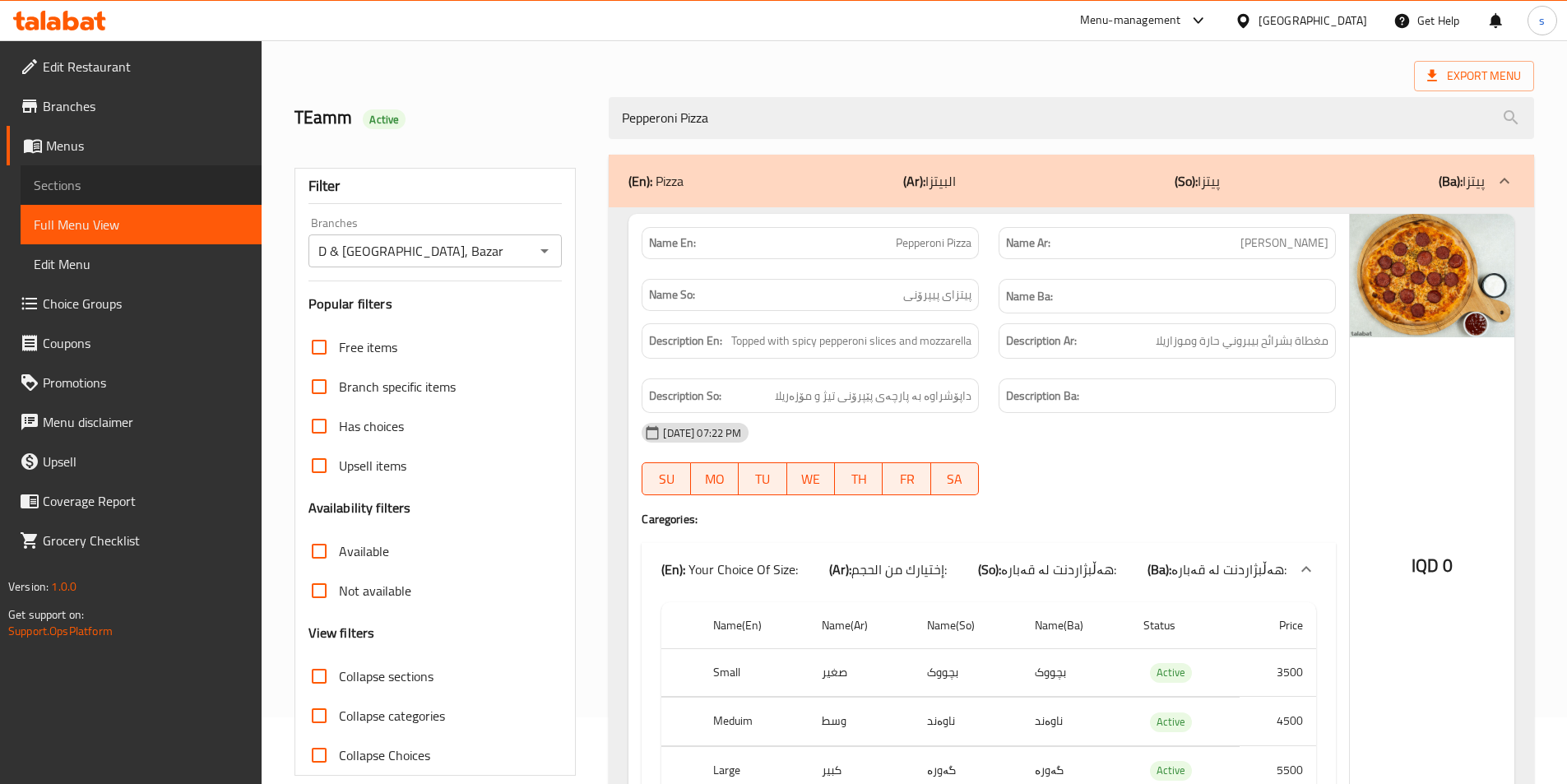
click at [217, 192] on span "Sections" at bounding box center [141, 185] width 214 height 20
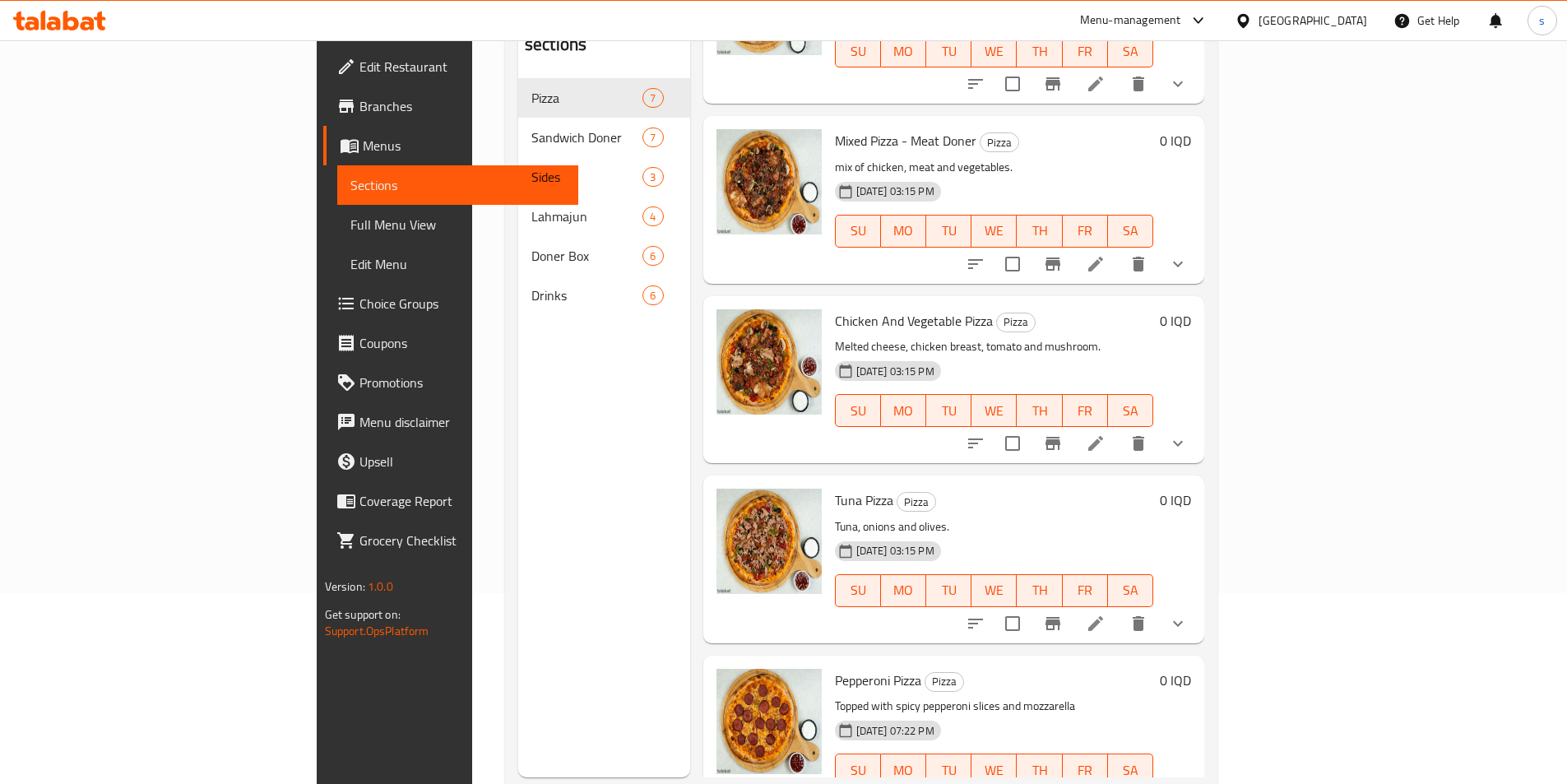
scroll to position [231, 0]
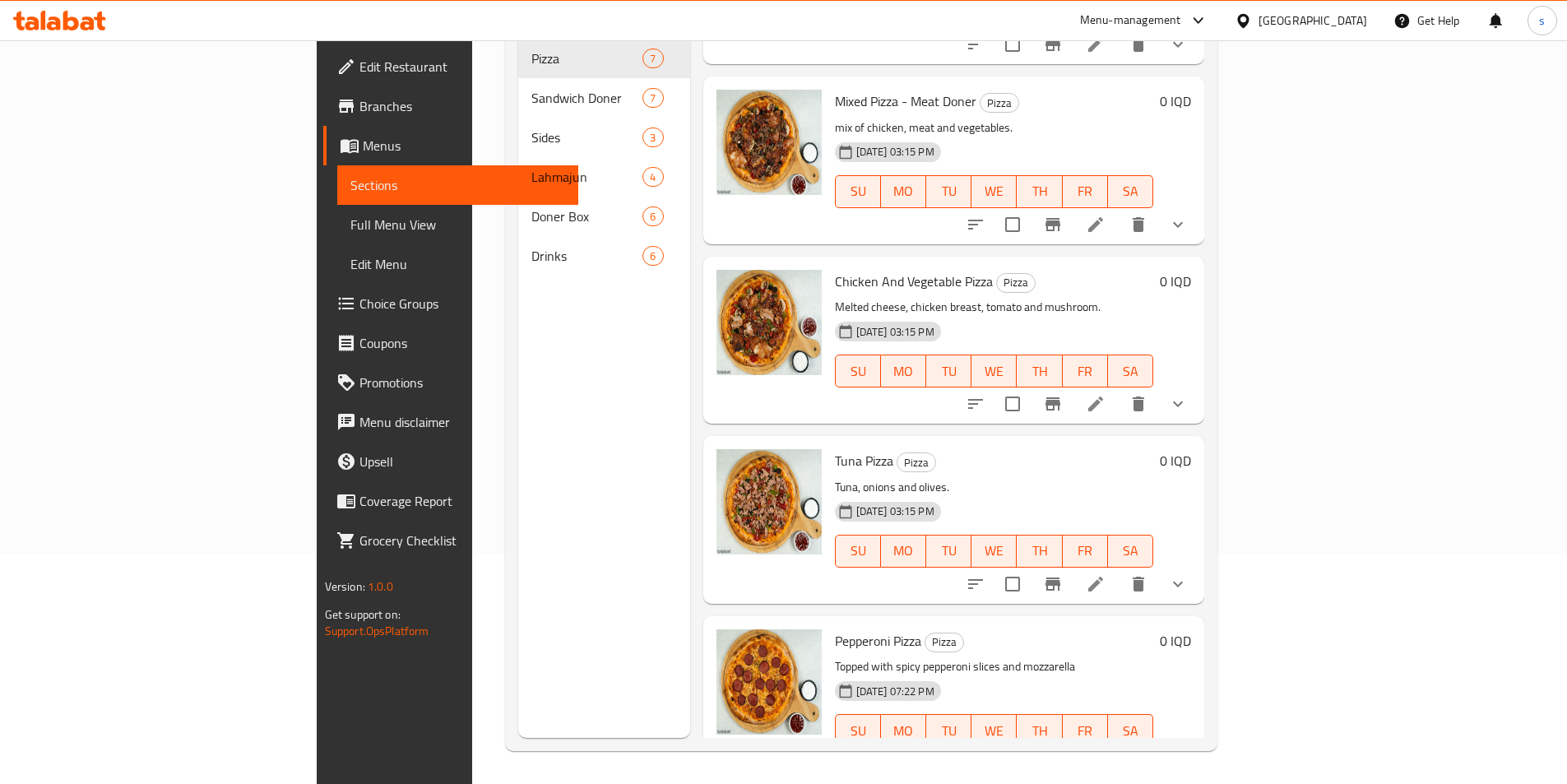
click at [1119, 748] on li at bounding box center [1095, 762] width 46 height 30
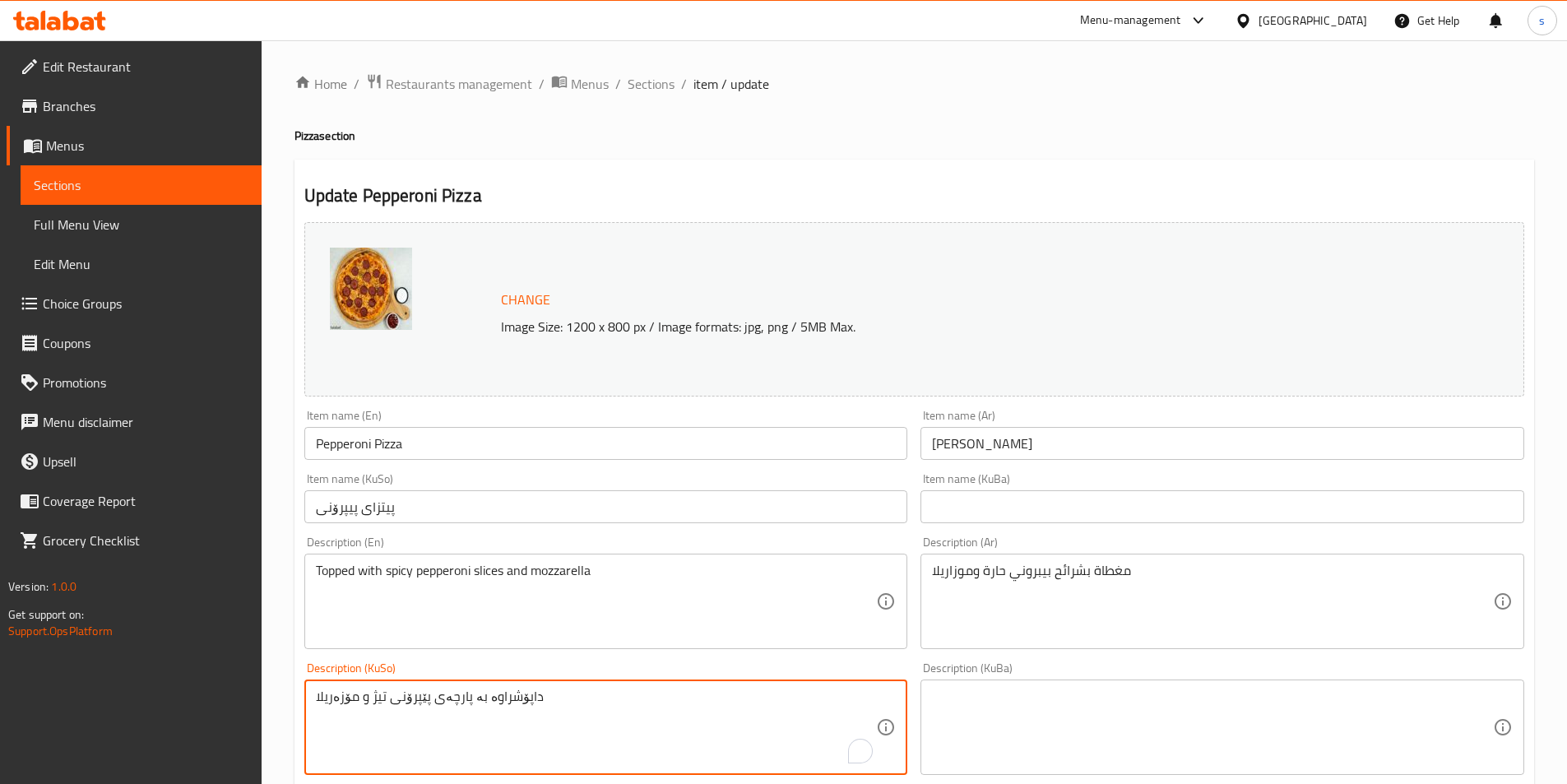
drag, startPoint x: 352, startPoint y: 701, endPoint x: 299, endPoint y: 698, distance: 53.1
paste textarea "ارێ"
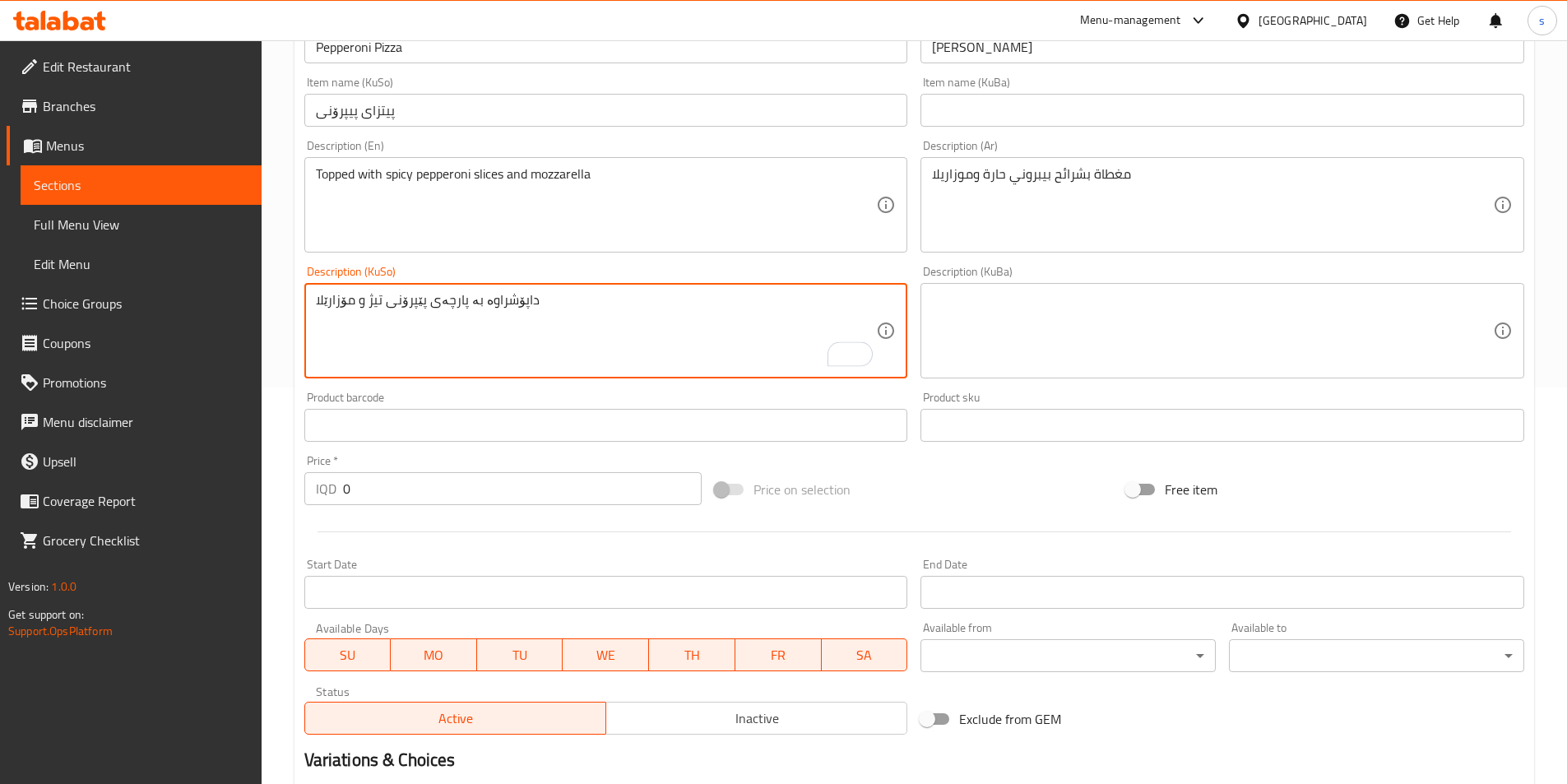
scroll to position [658, 0]
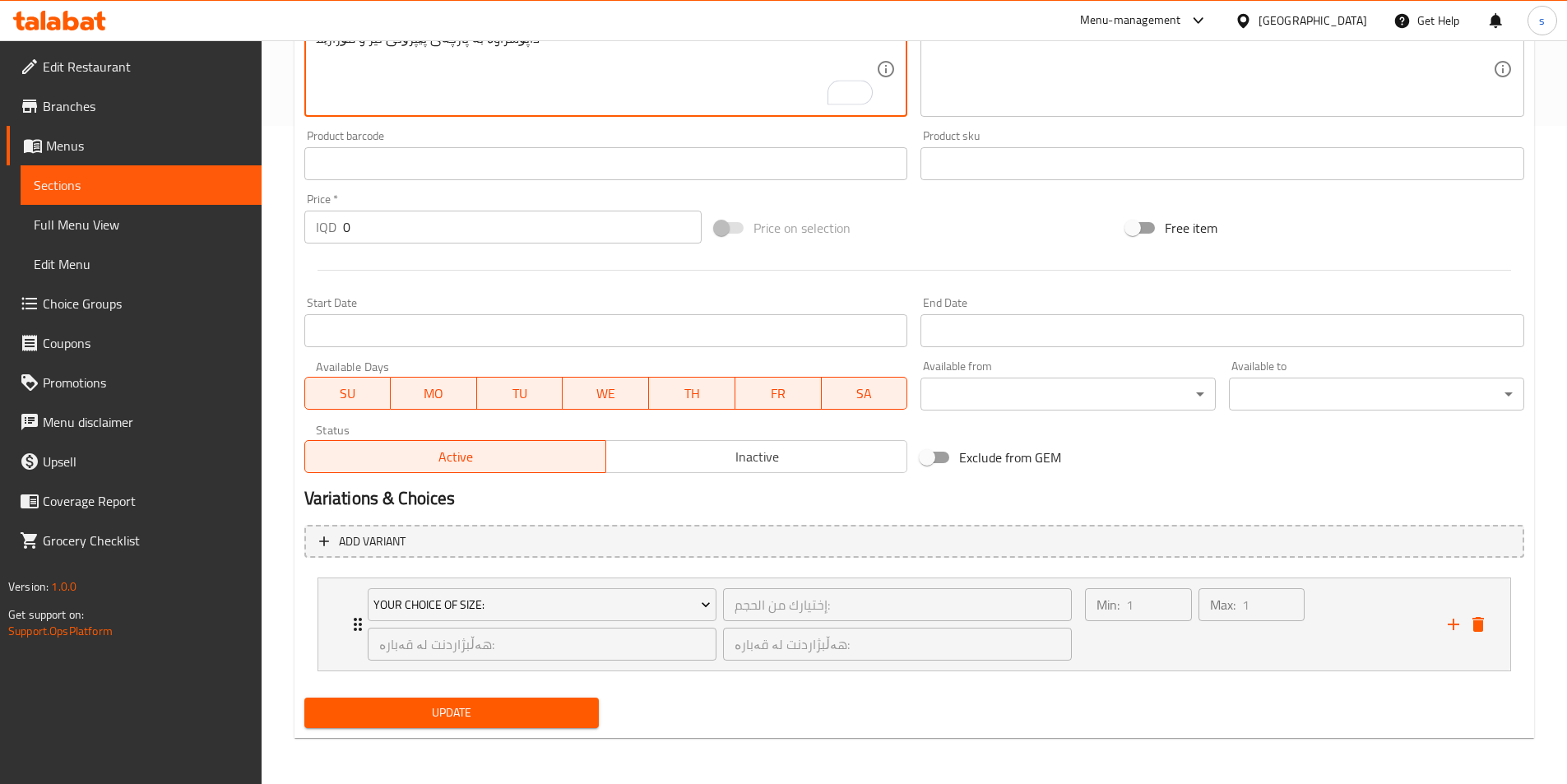
type textarea "داپۆشراوە بە پارچەی پێپرۆنی تیژ و مۆزارێلا"
click at [392, 718] on span "Update" at bounding box center [452, 712] width 269 height 21
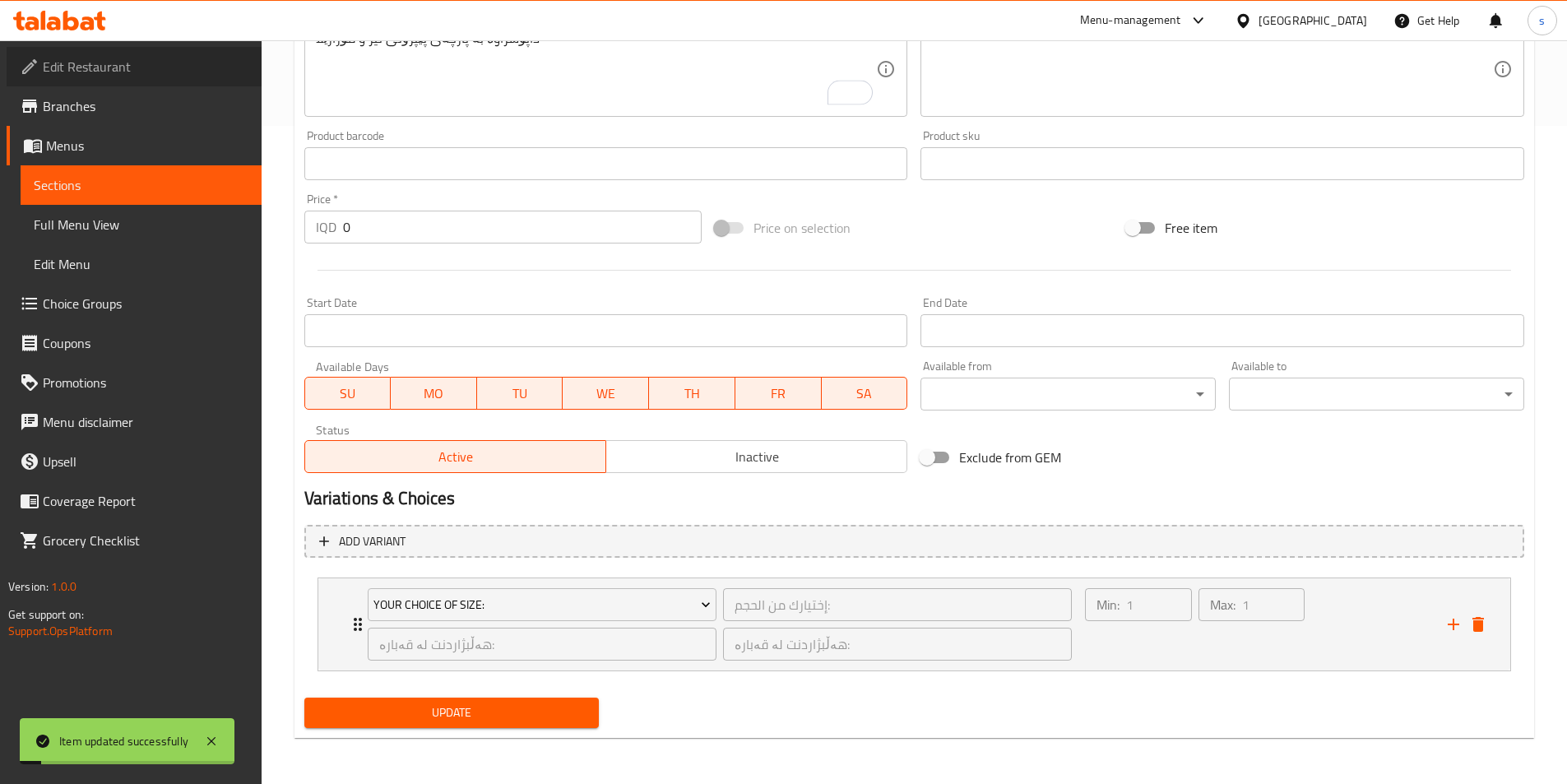
click at [65, 61] on span "Edit Restaurant" at bounding box center [145, 66] width 206 height 20
